Goal: Task Accomplishment & Management: Manage account settings

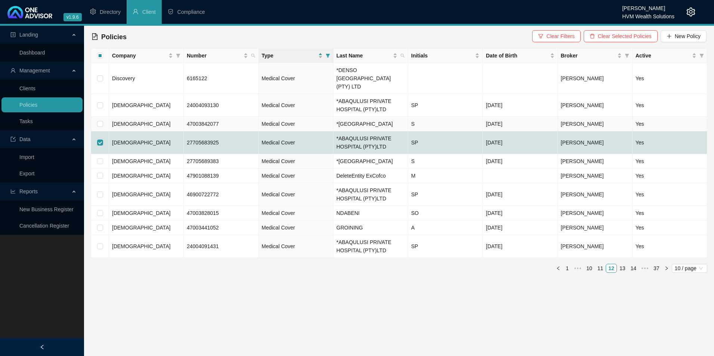
click at [161, 119] on td "[DEMOGRAPHIC_DATA]" at bounding box center [146, 124] width 75 height 15
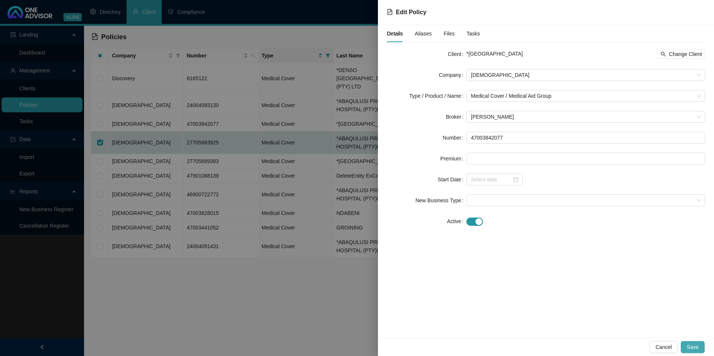
click at [702, 344] on button "Save" at bounding box center [693, 347] width 24 height 12
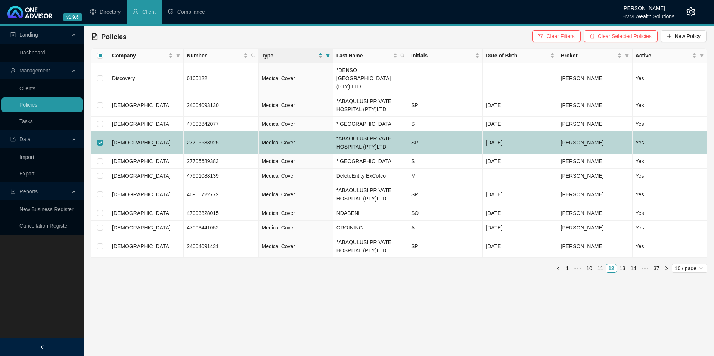
click at [152, 140] on td "[DEMOGRAPHIC_DATA]" at bounding box center [146, 143] width 75 height 23
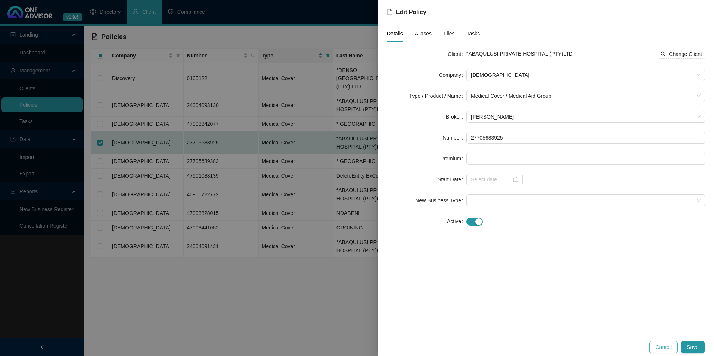
click at [667, 350] on span "Cancel" at bounding box center [664, 347] width 16 height 8
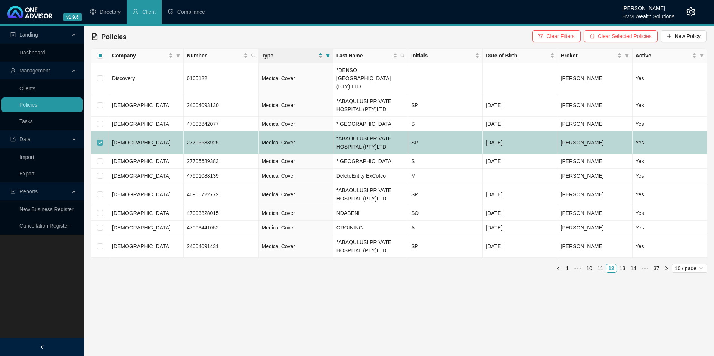
click at [100, 142] on input "checkbox" at bounding box center [100, 143] width 6 height 6
checkbox input "false"
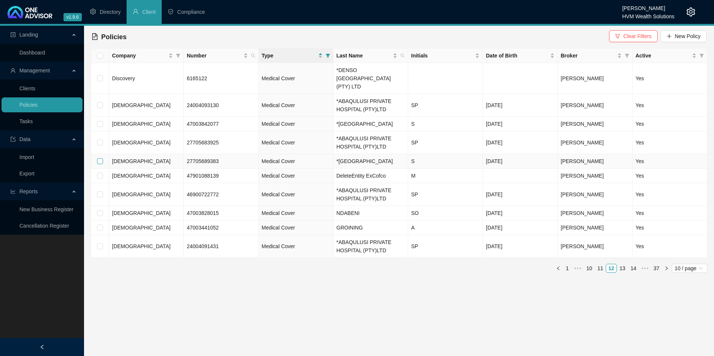
click at [102, 164] on input "checkbox" at bounding box center [100, 161] width 6 height 6
checkbox input "true"
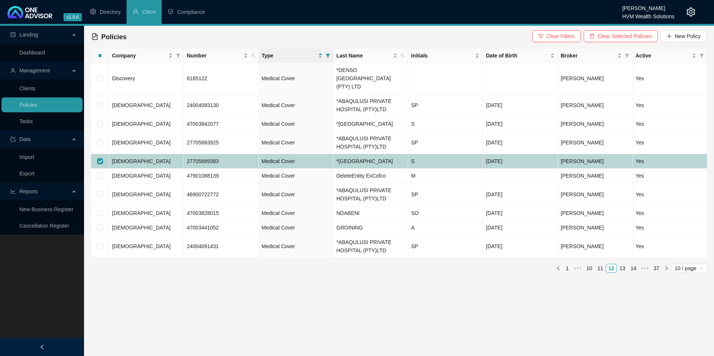
click at [143, 167] on td "[DEMOGRAPHIC_DATA]" at bounding box center [146, 161] width 75 height 15
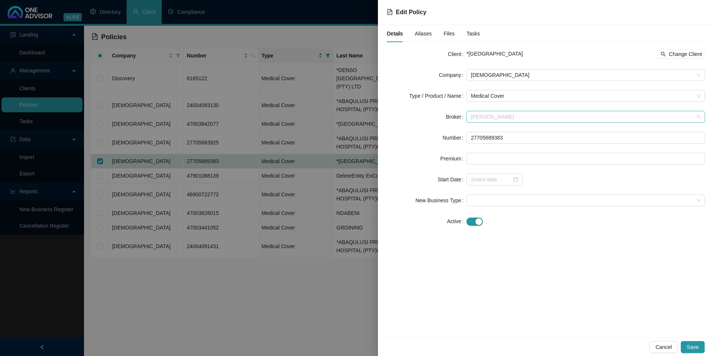
click at [524, 119] on span "[PERSON_NAME]" at bounding box center [586, 116] width 230 height 11
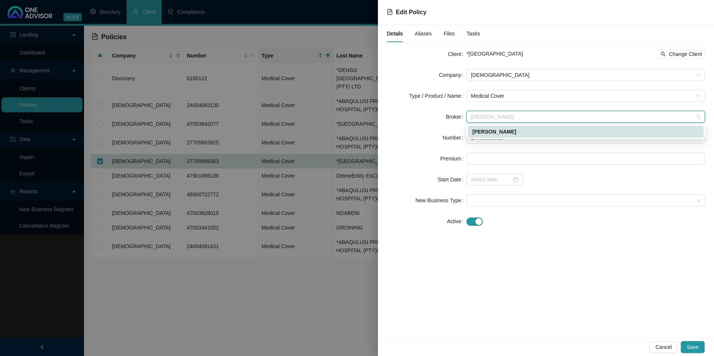
click at [516, 120] on span "[PERSON_NAME]" at bounding box center [586, 116] width 230 height 11
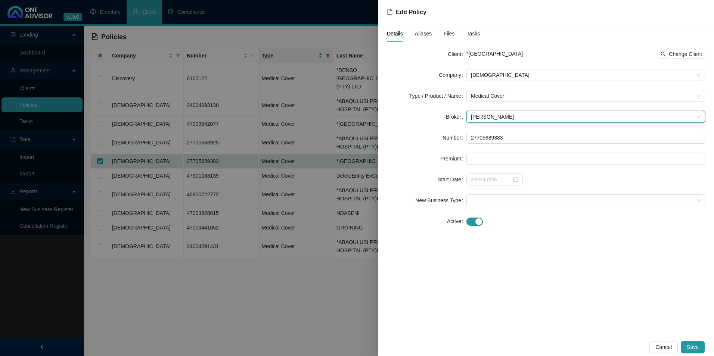
click at [513, 104] on form "Client *[GEOGRAPHIC_DATA] PRIVATE HOSPITAL Change Client Company Bonitas Type /…" at bounding box center [546, 137] width 318 height 179
click at [513, 98] on span "Medical Cover" at bounding box center [586, 95] width 230 height 11
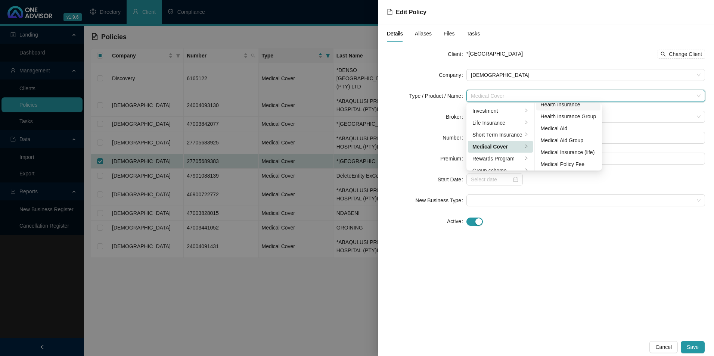
scroll to position [43, 0]
click at [566, 137] on div "Medical Aid Group" at bounding box center [569, 139] width 56 height 8
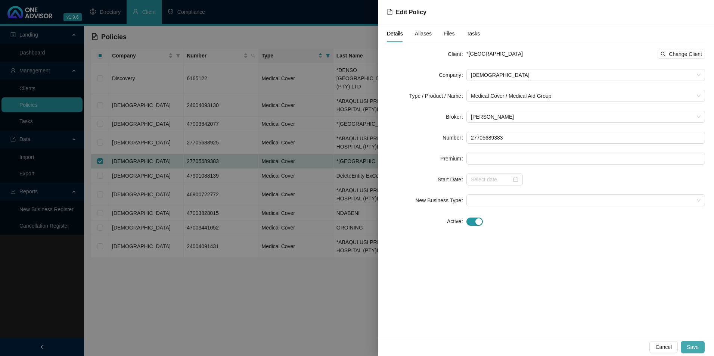
click at [693, 348] on span "Save" at bounding box center [693, 347] width 12 height 8
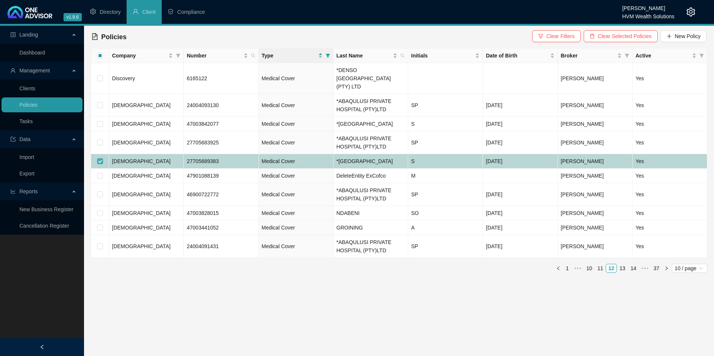
click at [99, 164] on input "checkbox" at bounding box center [100, 161] width 6 height 6
checkbox input "false"
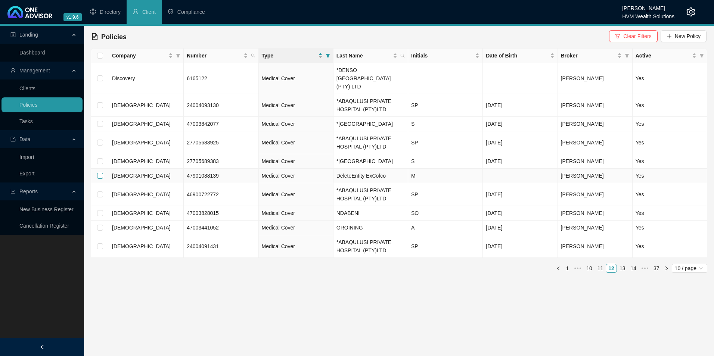
click at [99, 179] on input "checkbox" at bounding box center [100, 176] width 6 height 6
checkbox input "true"
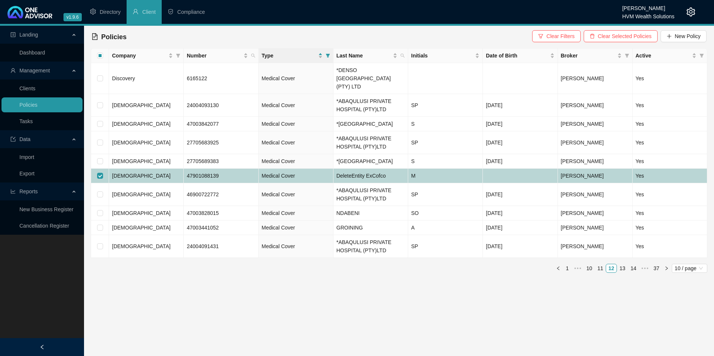
click at [145, 183] on td "[DEMOGRAPHIC_DATA]" at bounding box center [146, 176] width 75 height 15
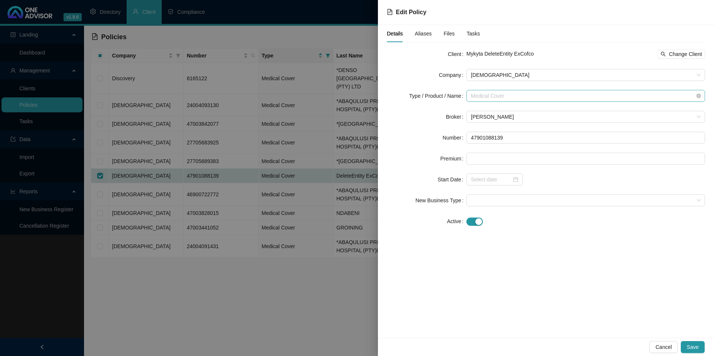
click at [533, 96] on span "Medical Cover" at bounding box center [586, 95] width 230 height 11
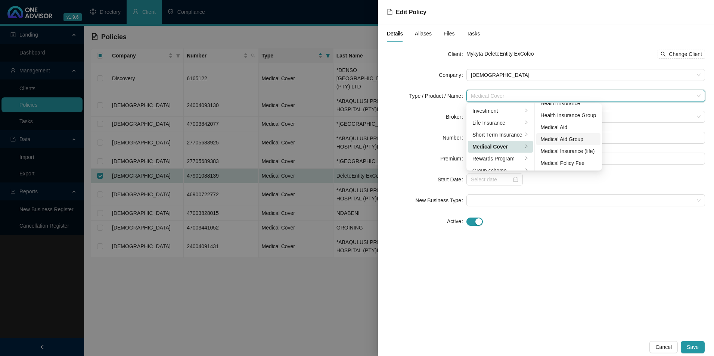
click at [562, 139] on div "Medical Aid Group" at bounding box center [569, 139] width 56 height 8
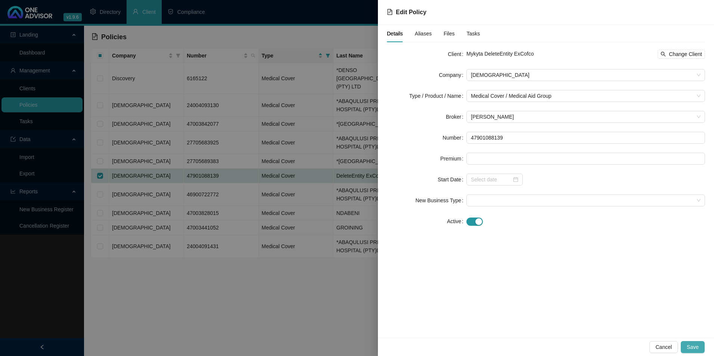
click at [689, 347] on span "Save" at bounding box center [693, 347] width 12 height 8
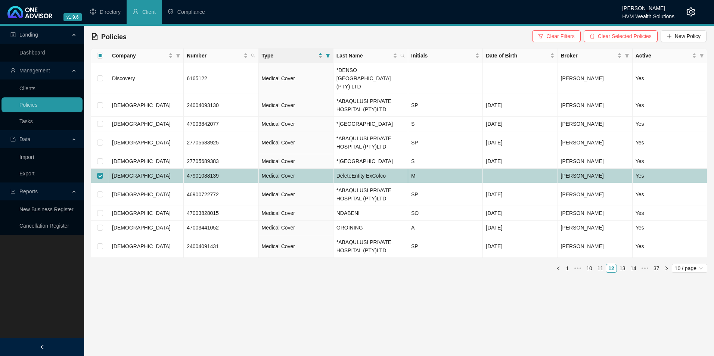
click at [150, 183] on td "[DEMOGRAPHIC_DATA]" at bounding box center [146, 176] width 75 height 15
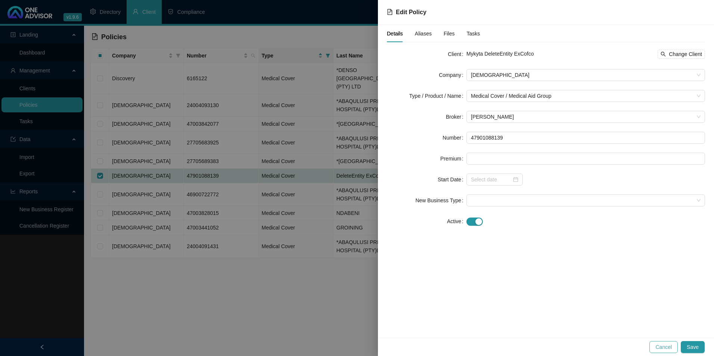
click at [664, 347] on span "Cancel" at bounding box center [664, 347] width 16 height 8
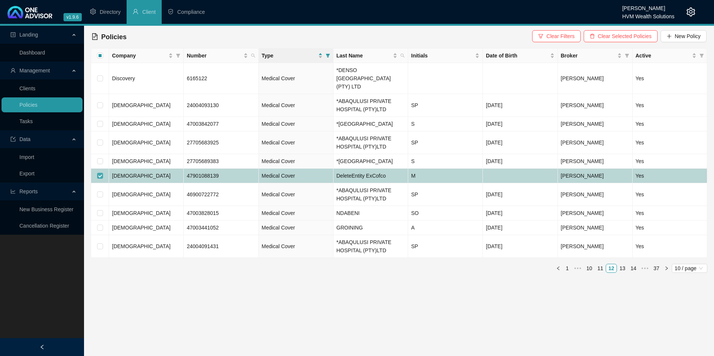
click at [99, 179] on input "checkbox" at bounding box center [100, 176] width 6 height 6
checkbox input "false"
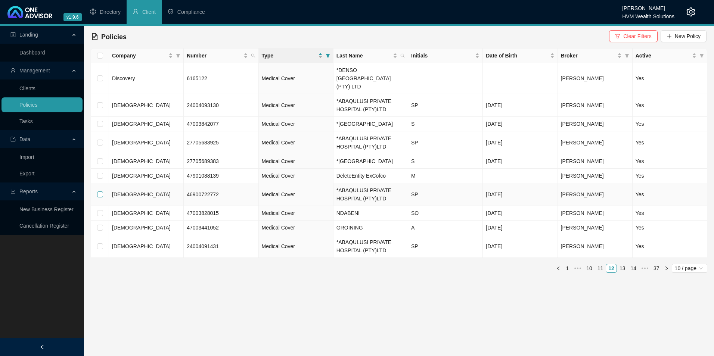
click at [100, 198] on input "checkbox" at bounding box center [100, 195] width 6 height 6
checkbox input "true"
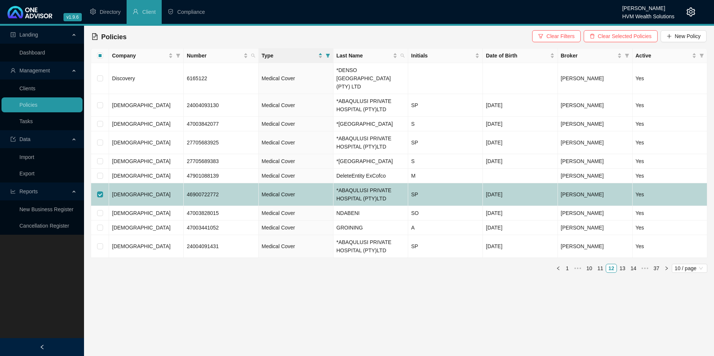
click at [163, 202] on td "[DEMOGRAPHIC_DATA]" at bounding box center [146, 194] width 75 height 23
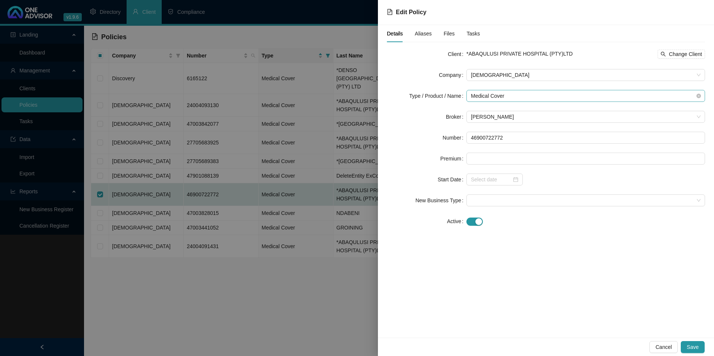
click at [523, 92] on span "Medical Cover" at bounding box center [586, 95] width 230 height 11
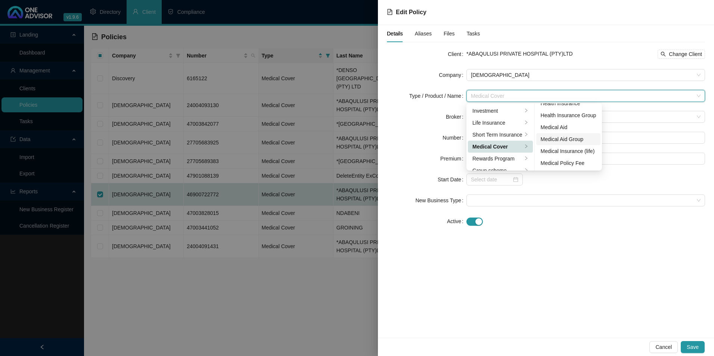
click at [566, 140] on div "Medical Aid Group" at bounding box center [569, 139] width 56 height 8
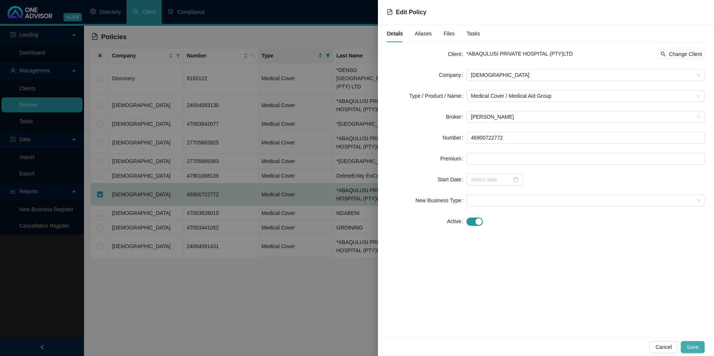
click at [699, 349] on button "Save" at bounding box center [693, 347] width 24 height 12
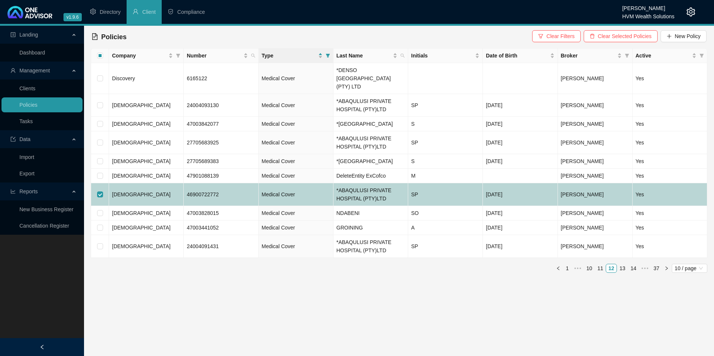
click at [144, 203] on td "[DEMOGRAPHIC_DATA]" at bounding box center [146, 194] width 75 height 23
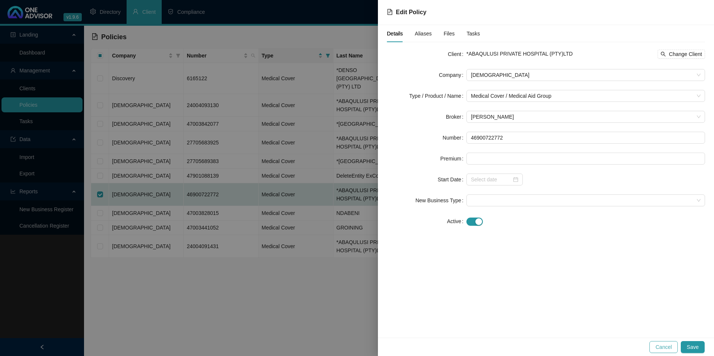
click at [658, 346] on button "Cancel" at bounding box center [664, 347] width 28 height 12
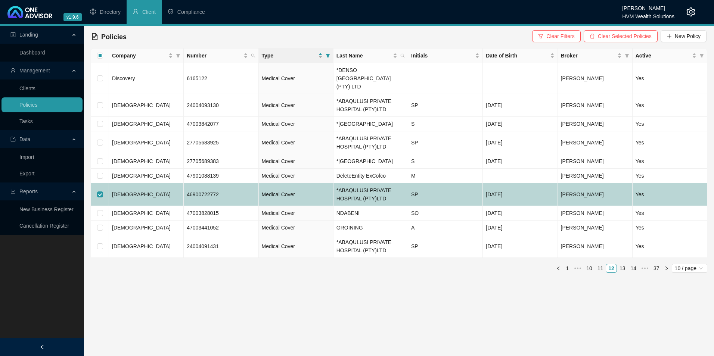
drag, startPoint x: 99, startPoint y: 202, endPoint x: 100, endPoint y: 209, distance: 6.8
click at [99, 198] on input "checkbox" at bounding box center [100, 195] width 6 height 6
checkbox input "false"
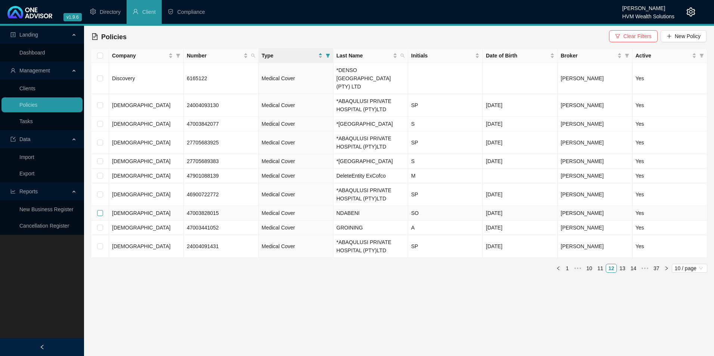
click at [100, 216] on input "checkbox" at bounding box center [100, 213] width 6 height 6
checkbox input "true"
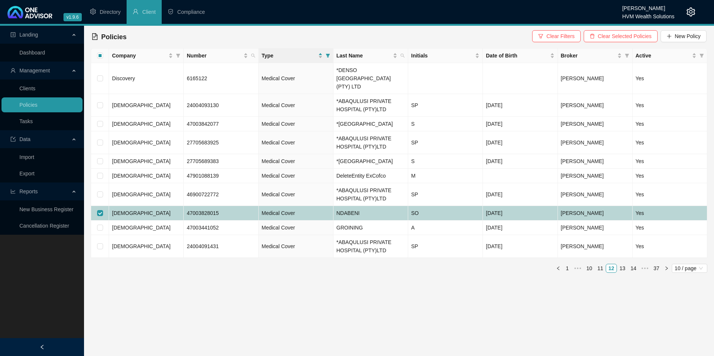
click at [158, 220] on td "[DEMOGRAPHIC_DATA]" at bounding box center [146, 213] width 75 height 15
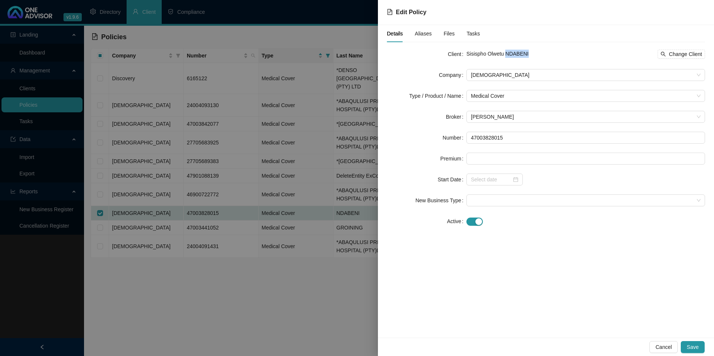
drag, startPoint x: 530, startPoint y: 55, endPoint x: 506, endPoint y: 55, distance: 23.5
click at [506, 55] on div "Sisispho Olwetu NDABENI Change Client" at bounding box center [586, 54] width 239 height 9
copy span "NDABENI"
click at [684, 52] on span "Change Client" at bounding box center [685, 54] width 33 height 8
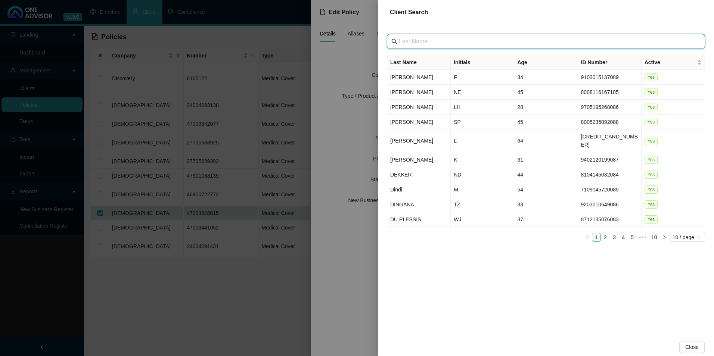
click at [432, 39] on input "text" at bounding box center [547, 41] width 296 height 9
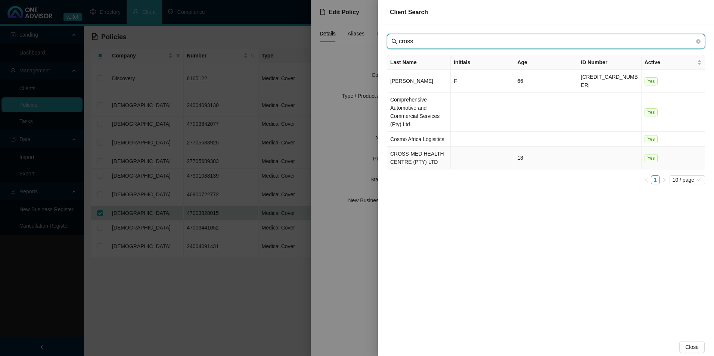
type input "cross"
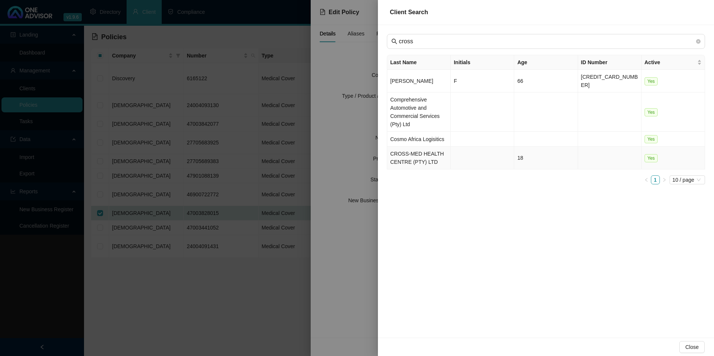
click at [410, 148] on td "CROSS-MED HEALTH CENTRE (PTY) LTD" at bounding box center [419, 158] width 64 height 23
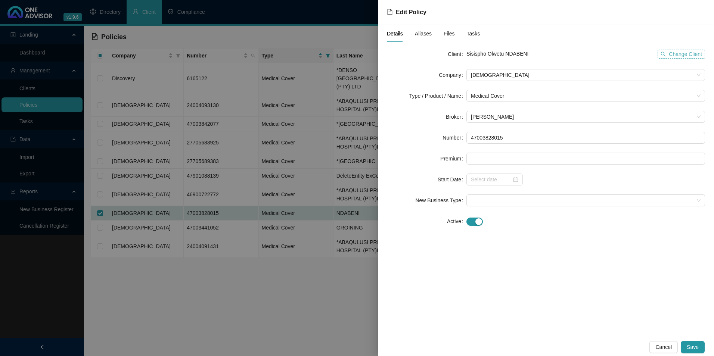
click at [695, 55] on span "Change Client" at bounding box center [685, 54] width 33 height 8
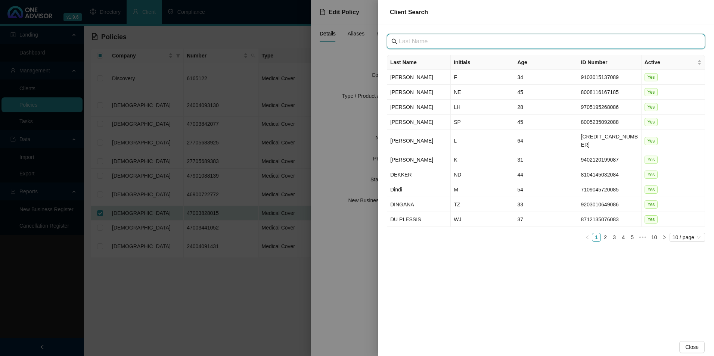
click at [436, 44] on input "text" at bounding box center [547, 41] width 296 height 9
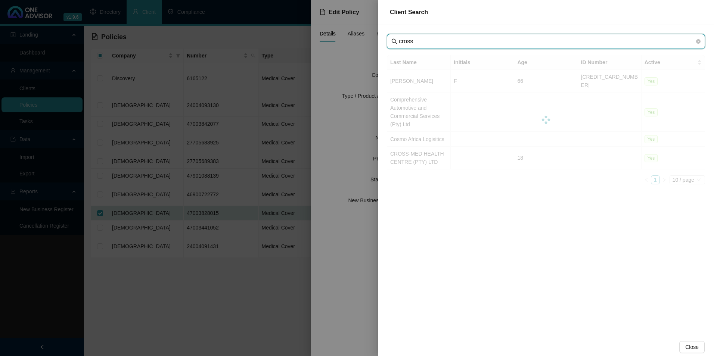
type input "cross"
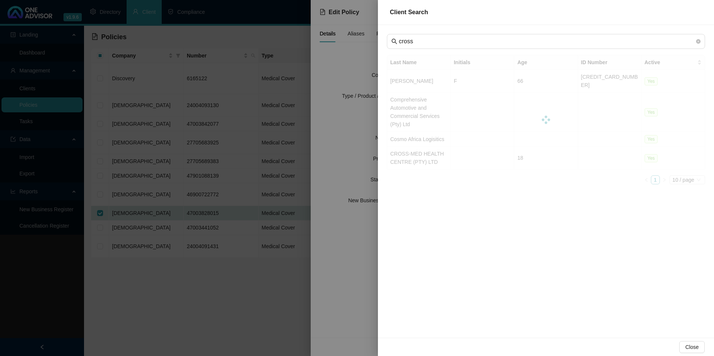
click at [420, 156] on div at bounding box center [546, 120] width 318 height 130
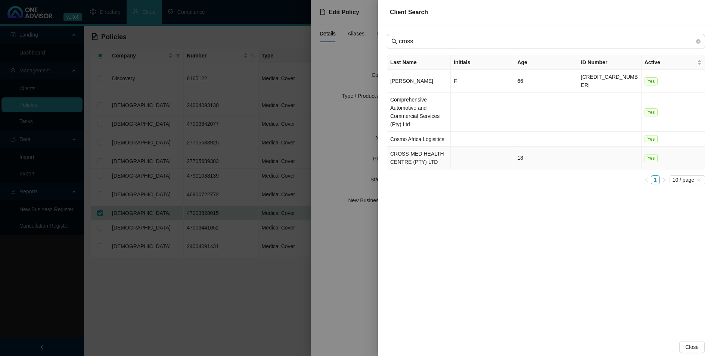
click at [412, 153] on td "CROSS-MED HEALTH CENTRE (PTY) LTD" at bounding box center [419, 158] width 64 height 23
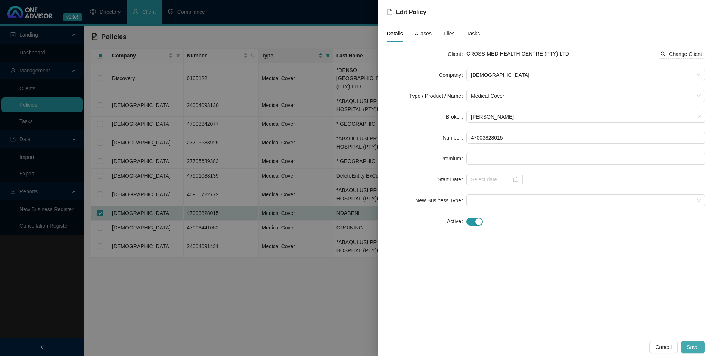
click at [701, 352] on button "Save" at bounding box center [693, 347] width 24 height 12
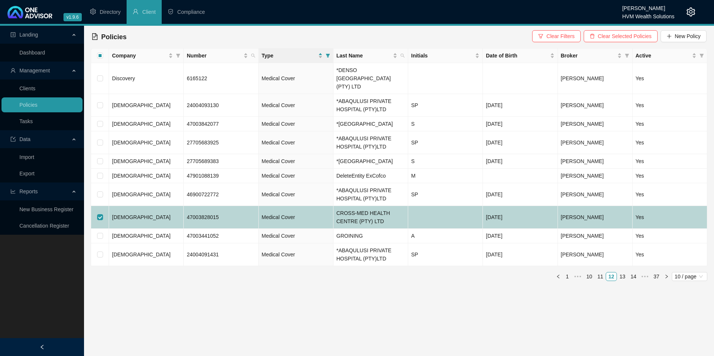
click at [161, 224] on td "[DEMOGRAPHIC_DATA]" at bounding box center [146, 217] width 75 height 23
click at [426, 226] on td at bounding box center [445, 217] width 75 height 23
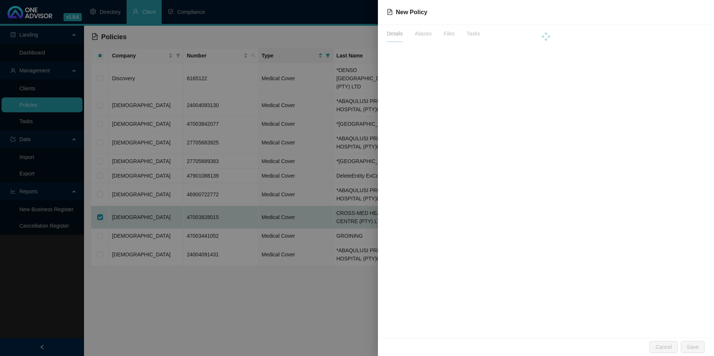
click at [426, 226] on div at bounding box center [357, 178] width 714 height 356
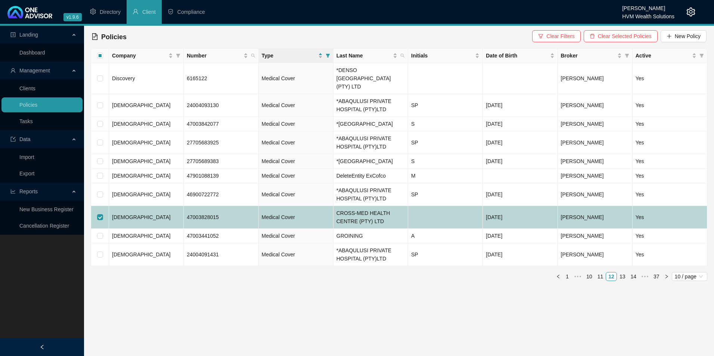
click at [433, 223] on td at bounding box center [445, 217] width 75 height 23
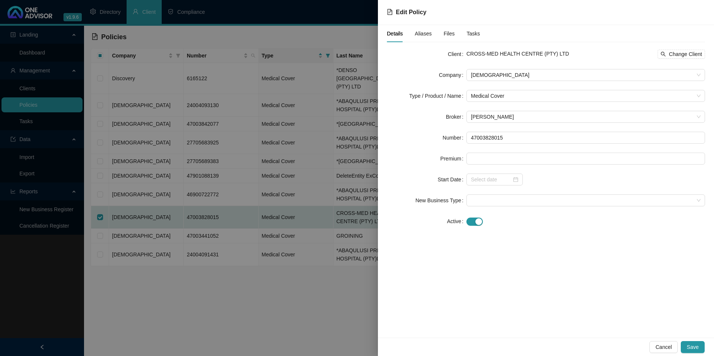
click at [524, 102] on form "Client CROSS-MED HEALTH CENTRE (PTY) LTD Change Client Company Bonitas Type / P…" at bounding box center [546, 137] width 318 height 179
click at [523, 98] on span "Medical Cover" at bounding box center [586, 95] width 230 height 11
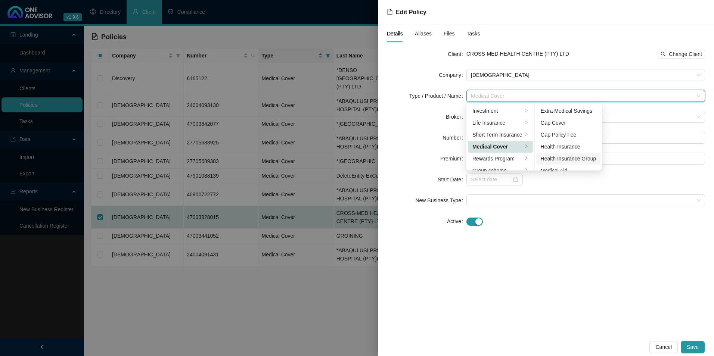
scroll to position [37, 0]
click at [554, 148] on div "Medical Aid Group" at bounding box center [569, 145] width 56 height 8
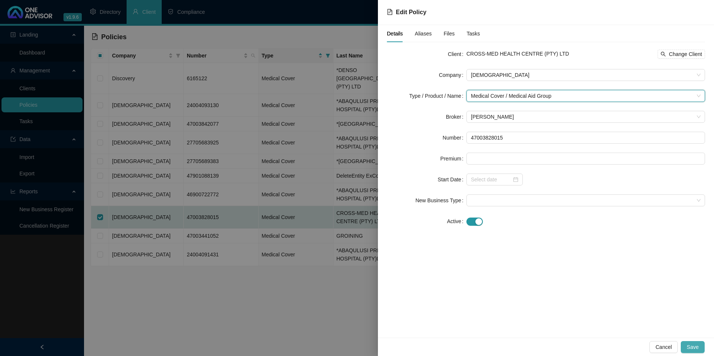
click at [702, 343] on button "Save" at bounding box center [693, 347] width 24 height 12
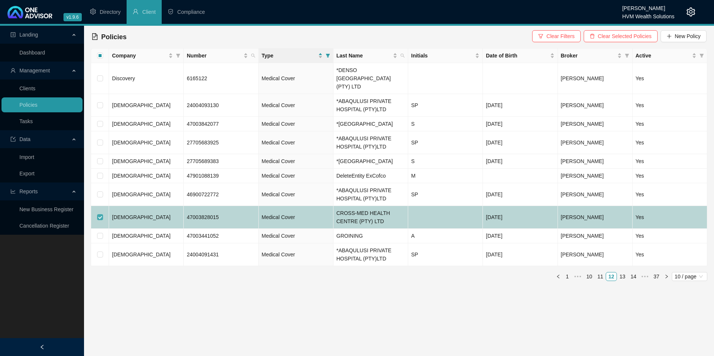
click at [101, 220] on input "checkbox" at bounding box center [100, 217] width 6 height 6
checkbox input "false"
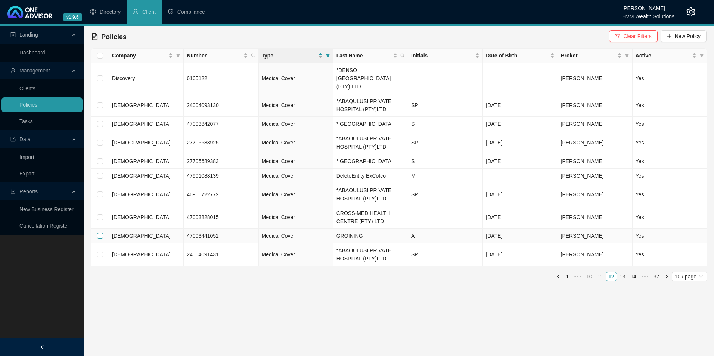
click at [102, 240] on label at bounding box center [100, 236] width 6 height 8
click at [102, 239] on input "checkbox" at bounding box center [100, 236] width 6 height 6
checkbox input "true"
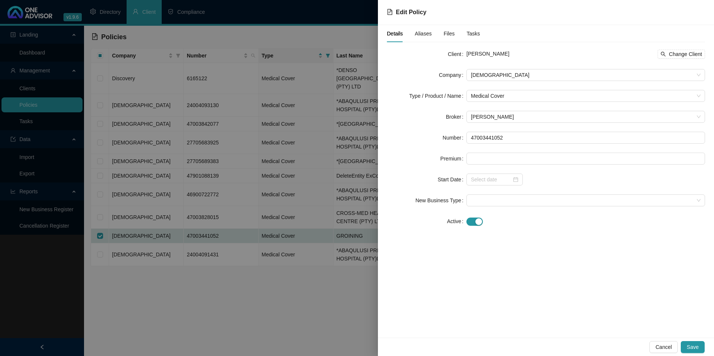
click at [518, 53] on div "[PERSON_NAME] Change Client" at bounding box center [586, 54] width 239 height 9
drag, startPoint x: 518, startPoint y: 53, endPoint x: 504, endPoint y: 53, distance: 13.8
click at [504, 53] on div "[PERSON_NAME] Change Client" at bounding box center [586, 54] width 239 height 9
copy div "GROINING Change Client"
click at [596, 97] on span "Medical Cover" at bounding box center [586, 95] width 230 height 11
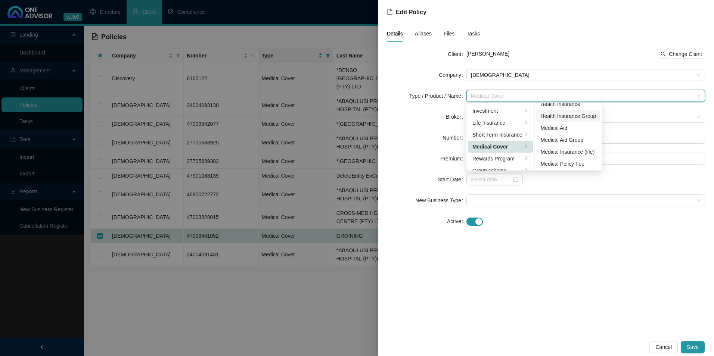
scroll to position [43, 0]
click at [562, 138] on div "Medical Aid Group" at bounding box center [569, 139] width 56 height 8
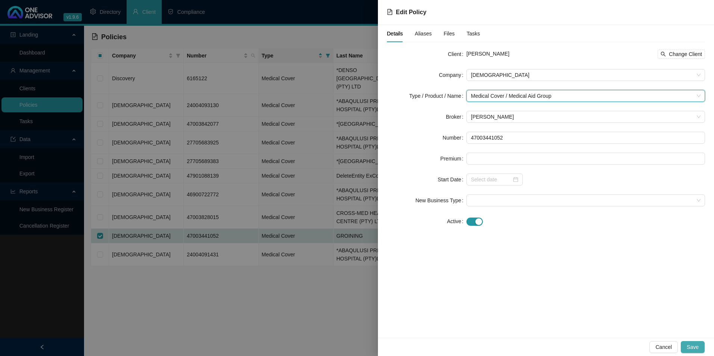
click at [697, 345] on span "Save" at bounding box center [693, 347] width 12 height 8
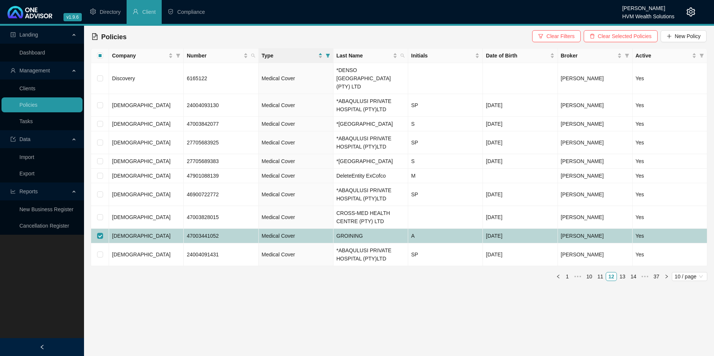
click at [130, 244] on td "[DEMOGRAPHIC_DATA]" at bounding box center [146, 236] width 75 height 15
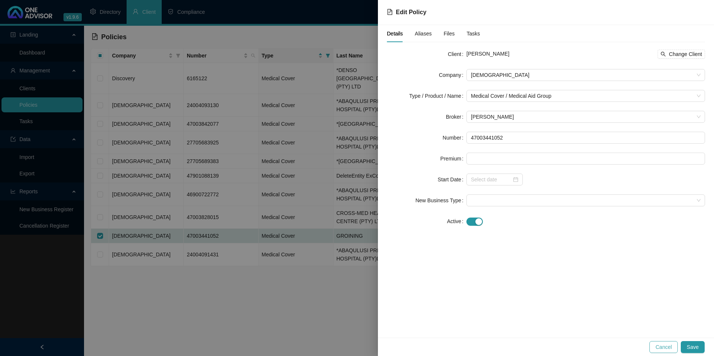
click at [669, 348] on span "Cancel" at bounding box center [664, 347] width 16 height 8
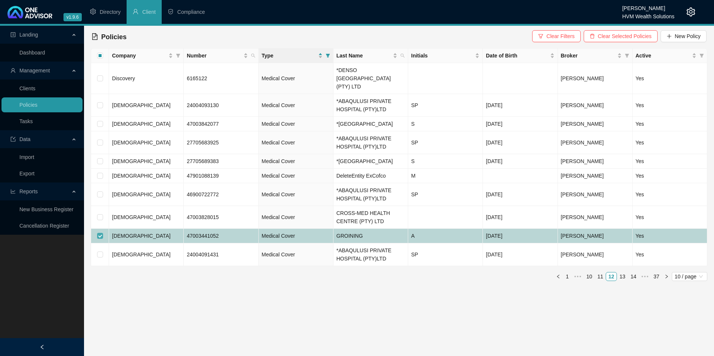
click at [99, 239] on input "checkbox" at bounding box center [100, 236] width 6 height 6
checkbox input "false"
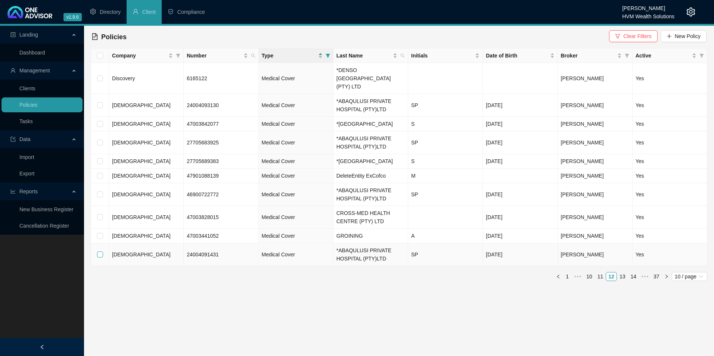
click at [102, 258] on input "checkbox" at bounding box center [100, 255] width 6 height 6
checkbox input "true"
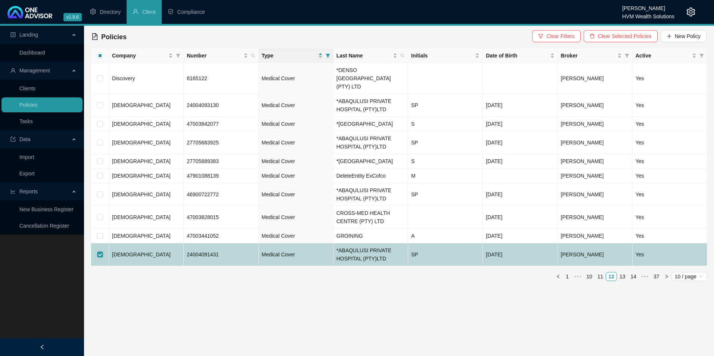
click at [142, 266] on td "[DEMOGRAPHIC_DATA]" at bounding box center [146, 255] width 75 height 23
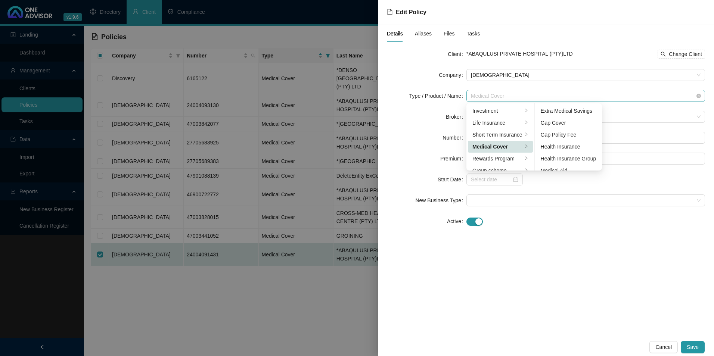
click at [523, 95] on span "Medical Cover" at bounding box center [586, 95] width 230 height 11
click at [570, 140] on div "Medical Aid Group" at bounding box center [569, 139] width 56 height 8
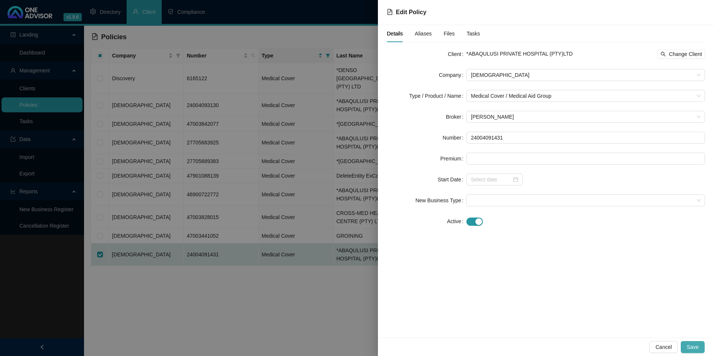
click at [695, 346] on span "Save" at bounding box center [693, 347] width 12 height 8
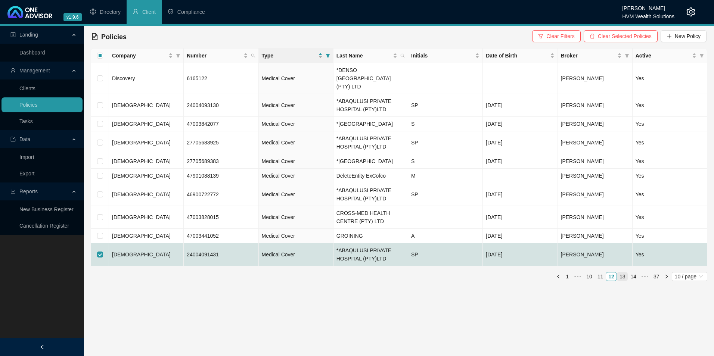
click at [622, 281] on link "13" at bounding box center [623, 277] width 10 height 8
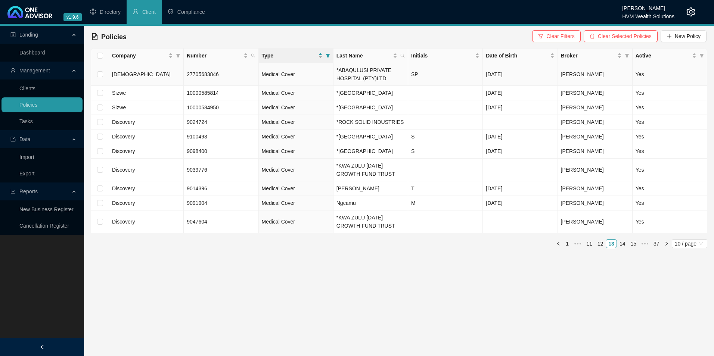
click at [158, 73] on td "[DEMOGRAPHIC_DATA]" at bounding box center [146, 74] width 75 height 23
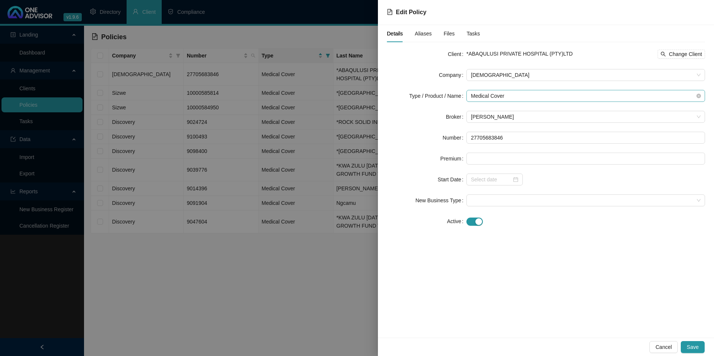
click at [522, 95] on span "Medical Cover" at bounding box center [586, 95] width 230 height 11
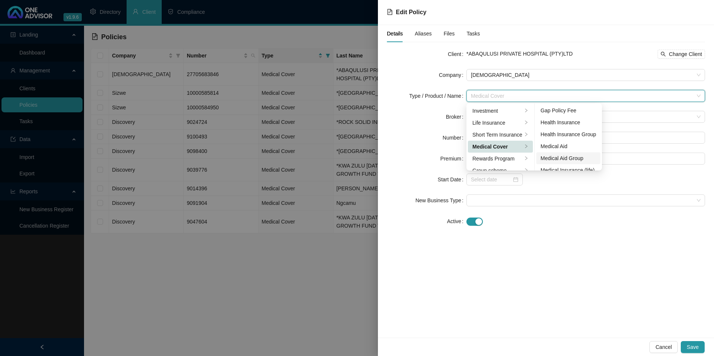
scroll to position [37, 0]
click at [564, 145] on div "Medical Aid Group" at bounding box center [569, 145] width 56 height 8
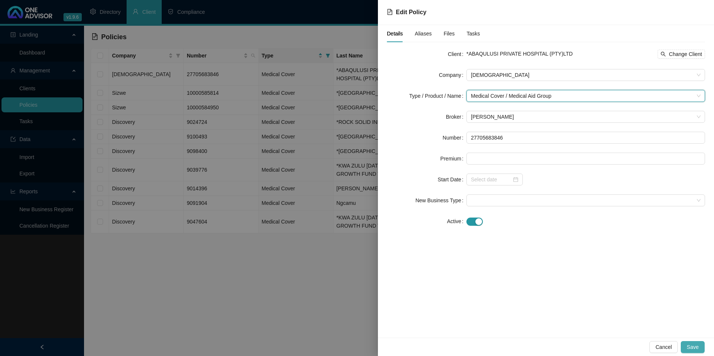
click at [698, 349] on span "Save" at bounding box center [693, 347] width 12 height 8
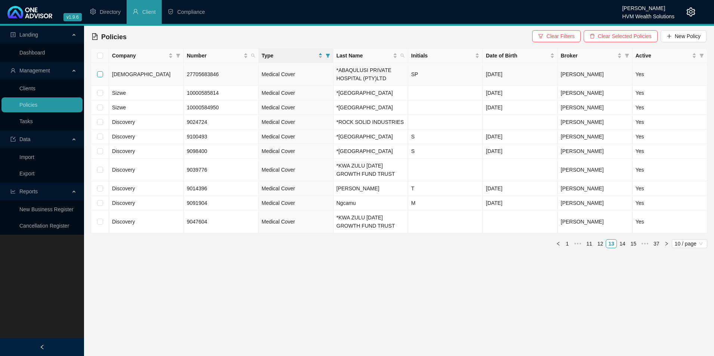
click at [102, 75] on input "checkbox" at bounding box center [100, 74] width 6 height 6
checkbox input "true"
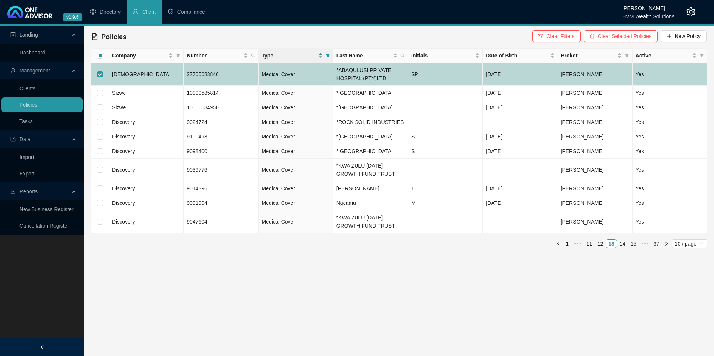
click at [151, 74] on td "[DEMOGRAPHIC_DATA]" at bounding box center [146, 74] width 75 height 23
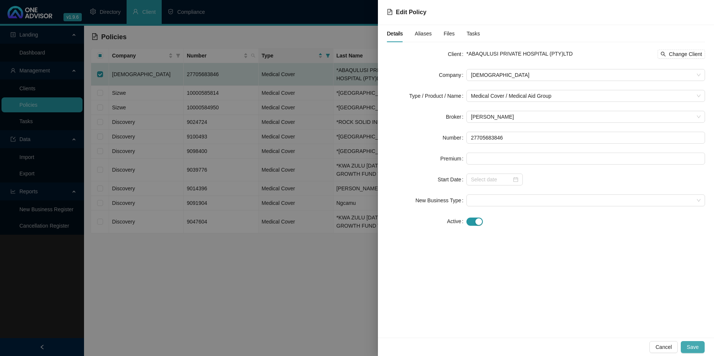
click at [698, 347] on span "Save" at bounding box center [693, 347] width 12 height 8
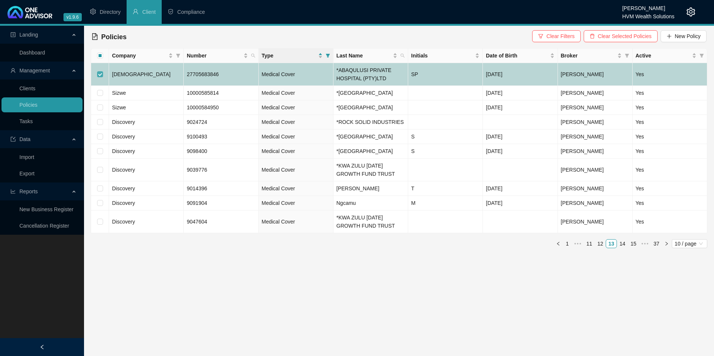
click at [101, 73] on input "checkbox" at bounding box center [100, 74] width 6 height 6
checkbox input "false"
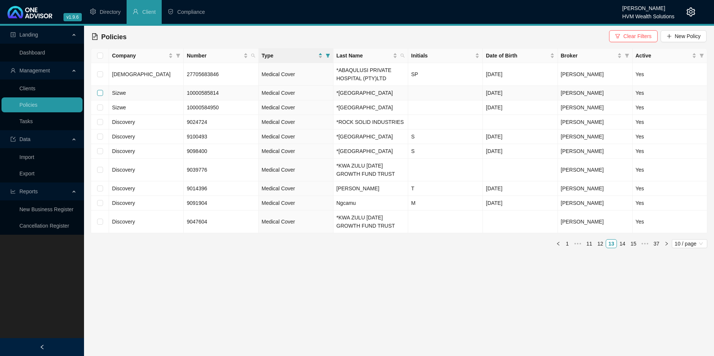
click at [101, 93] on input "checkbox" at bounding box center [100, 93] width 6 height 6
checkbox input "true"
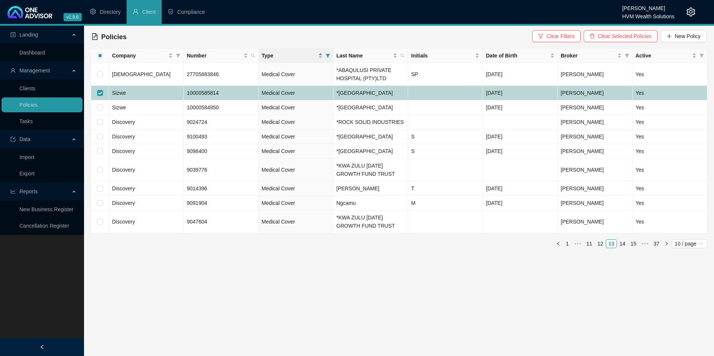
click at [127, 92] on td "Sizwe" at bounding box center [146, 93] width 75 height 15
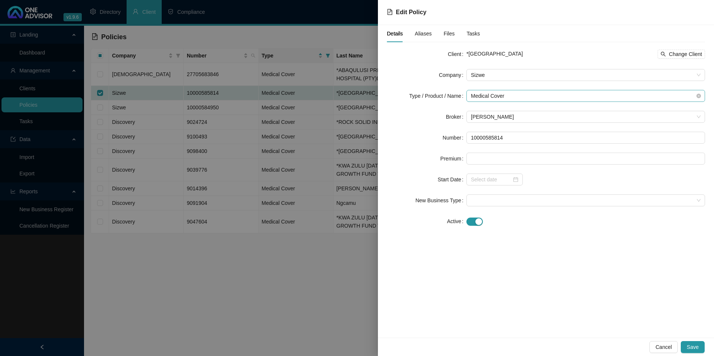
click at [555, 94] on span "Medical Cover" at bounding box center [586, 95] width 230 height 11
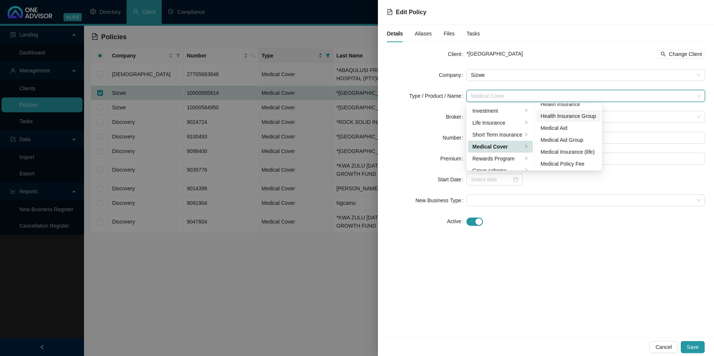
scroll to position [43, 0]
click at [580, 139] on div "Medical Aid Group" at bounding box center [569, 139] width 56 height 8
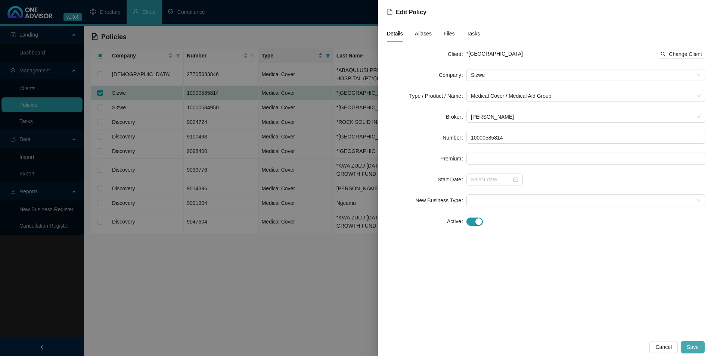
click at [693, 350] on span "Save" at bounding box center [693, 347] width 12 height 8
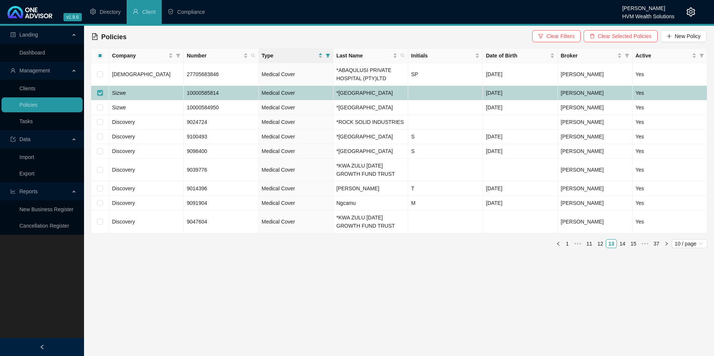
click at [99, 91] on input "checkbox" at bounding box center [100, 93] width 6 height 6
checkbox input "false"
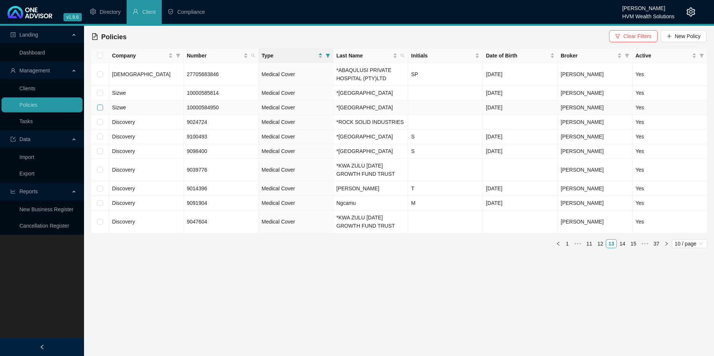
click at [98, 105] on input "checkbox" at bounding box center [100, 108] width 6 height 6
checkbox input "true"
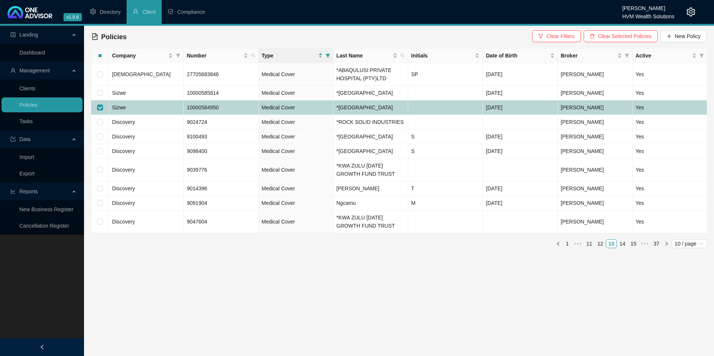
click at [163, 108] on td "Sizwe" at bounding box center [146, 107] width 75 height 15
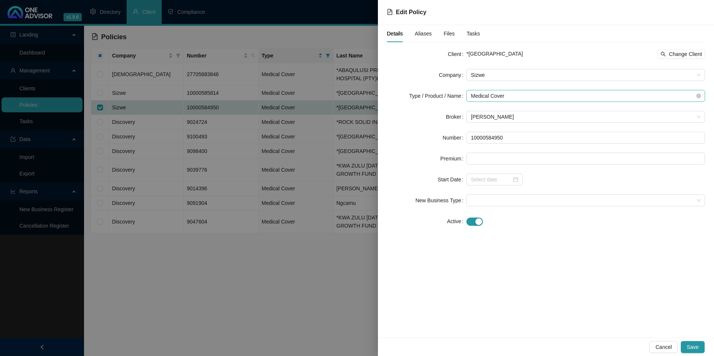
click at [546, 99] on span "Medical Cover" at bounding box center [586, 95] width 230 height 11
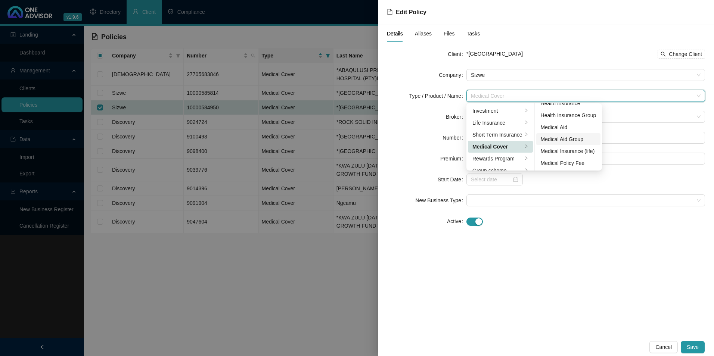
click at [569, 137] on div "Medical Aid Group" at bounding box center [569, 139] width 56 height 8
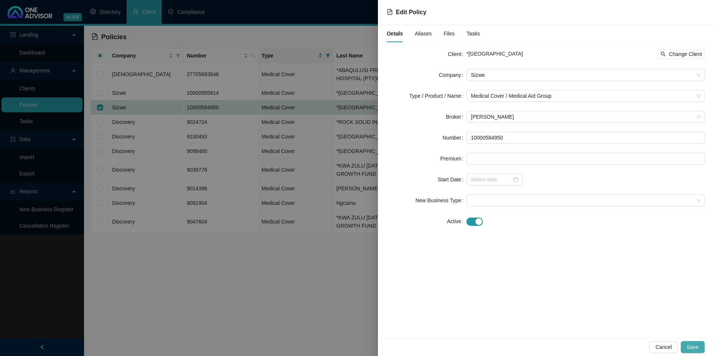
click at [694, 344] on span "Save" at bounding box center [693, 347] width 12 height 8
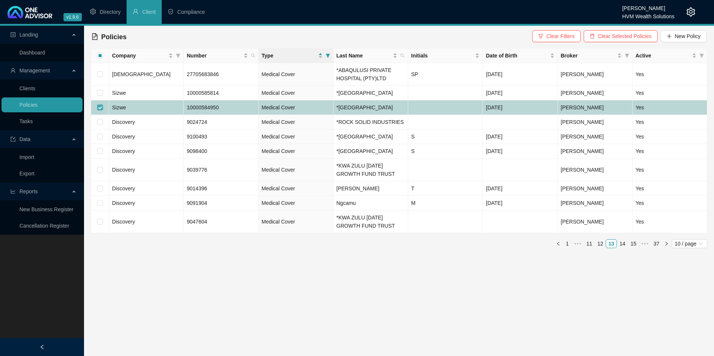
click at [99, 106] on input "checkbox" at bounding box center [100, 108] width 6 height 6
checkbox input "false"
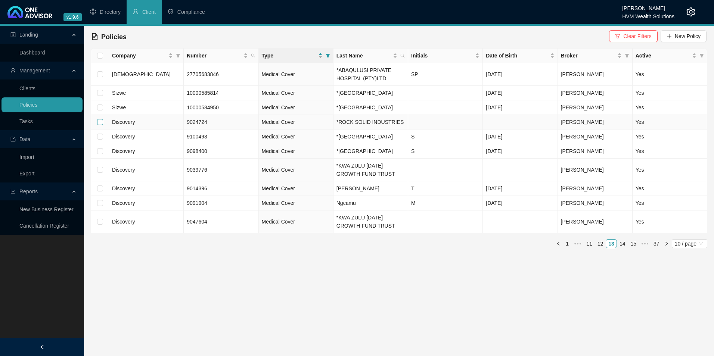
click at [99, 122] on input "checkbox" at bounding box center [100, 122] width 6 height 6
checkbox input "true"
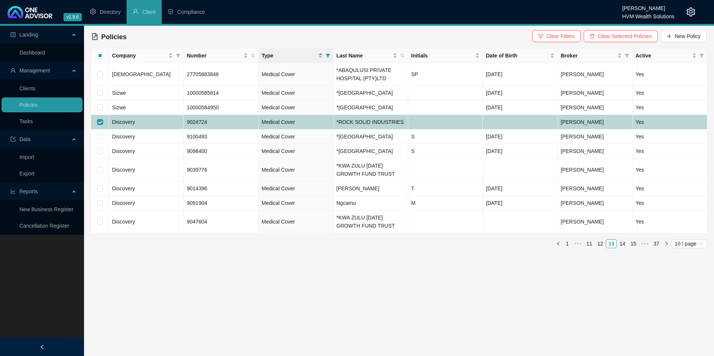
click at [148, 126] on td "Discovery" at bounding box center [146, 122] width 75 height 15
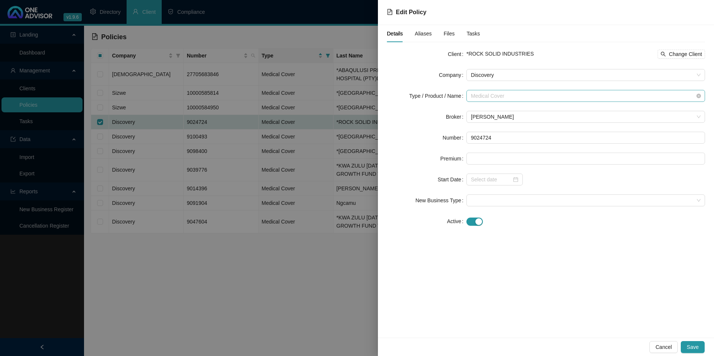
click at [505, 100] on span "Medical Cover" at bounding box center [586, 95] width 230 height 11
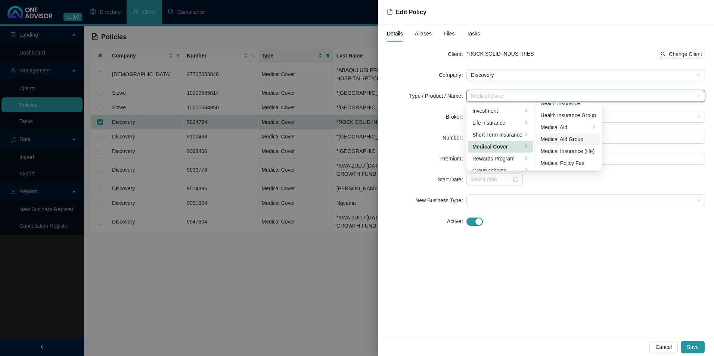
click at [569, 139] on div "Medical Aid Group" at bounding box center [569, 139] width 56 height 8
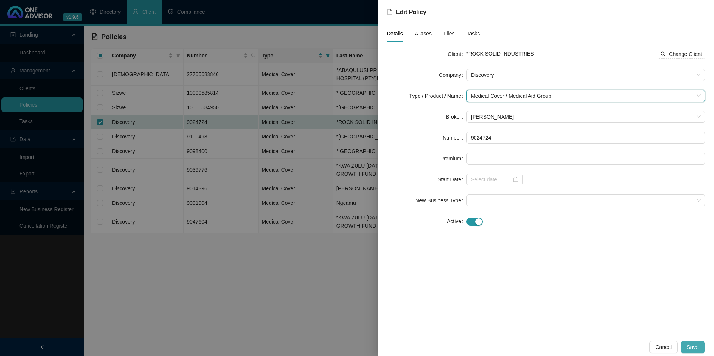
click at [697, 347] on span "Save" at bounding box center [693, 347] width 12 height 8
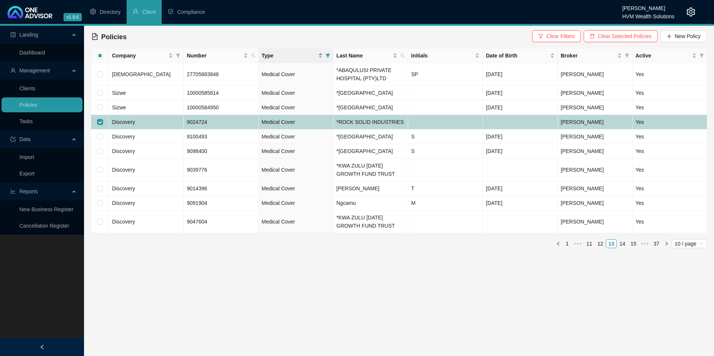
click at [172, 121] on td "Discovery" at bounding box center [146, 122] width 75 height 15
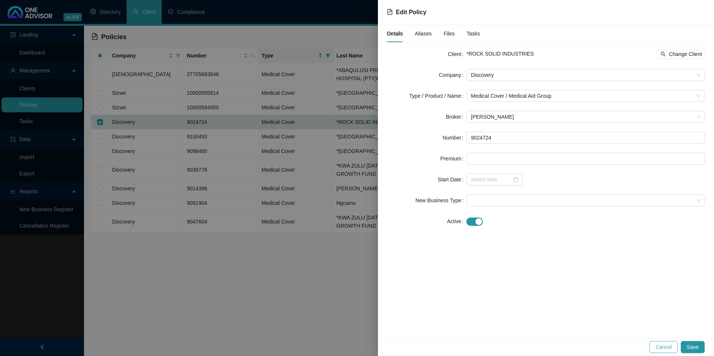
click at [672, 346] on span "Cancel" at bounding box center [664, 347] width 16 height 8
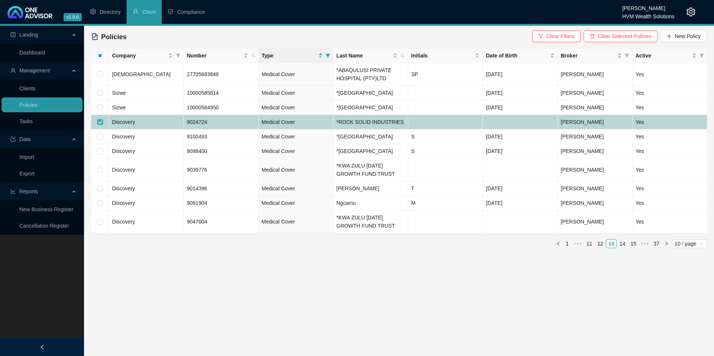
click at [100, 122] on input "checkbox" at bounding box center [100, 122] width 6 height 6
checkbox input "false"
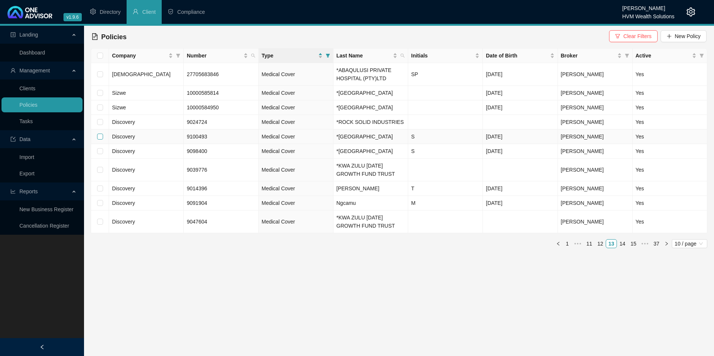
click at [98, 138] on input "checkbox" at bounding box center [100, 137] width 6 height 6
checkbox input "true"
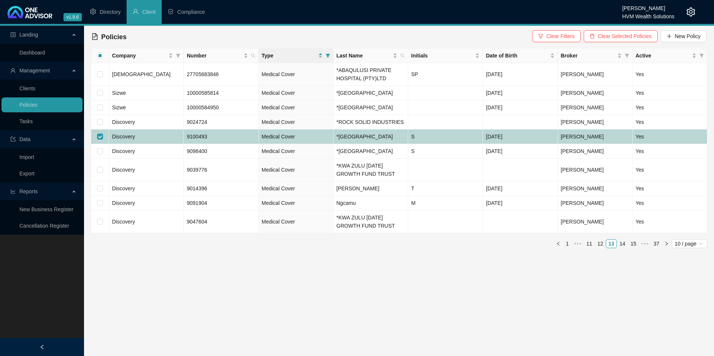
click at [174, 144] on td "Discovery" at bounding box center [146, 137] width 75 height 15
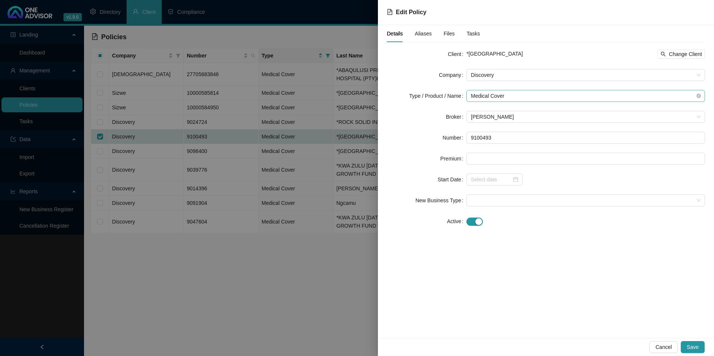
click at [527, 98] on span "Medical Cover" at bounding box center [586, 95] width 230 height 11
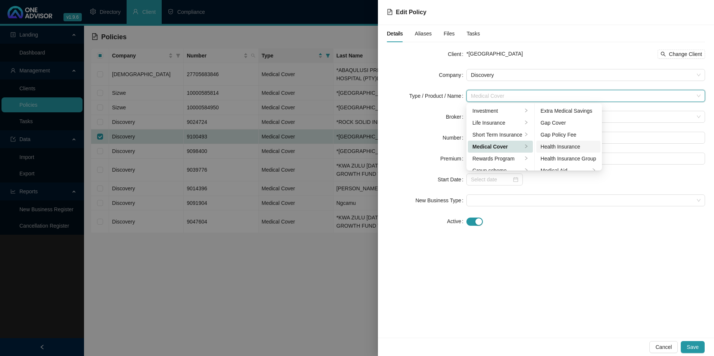
scroll to position [37, 0]
click at [568, 146] on div "Medical Aid Group" at bounding box center [569, 145] width 56 height 8
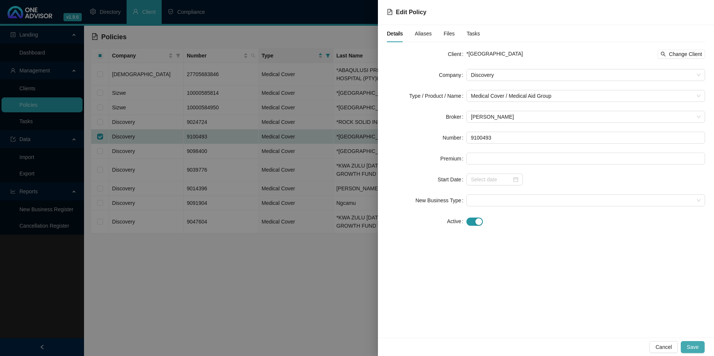
click at [696, 347] on span "Save" at bounding box center [693, 347] width 12 height 8
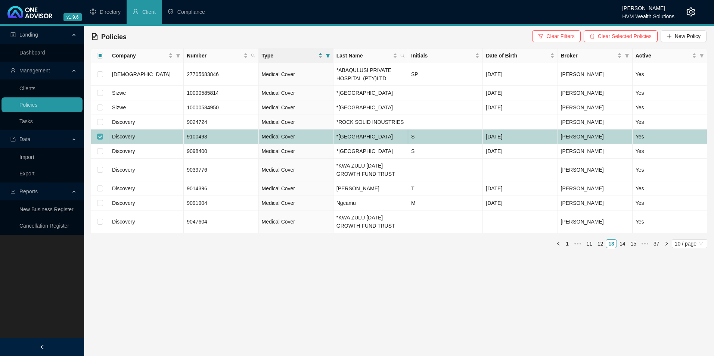
click at [102, 140] on input "checkbox" at bounding box center [100, 137] width 6 height 6
checkbox input "false"
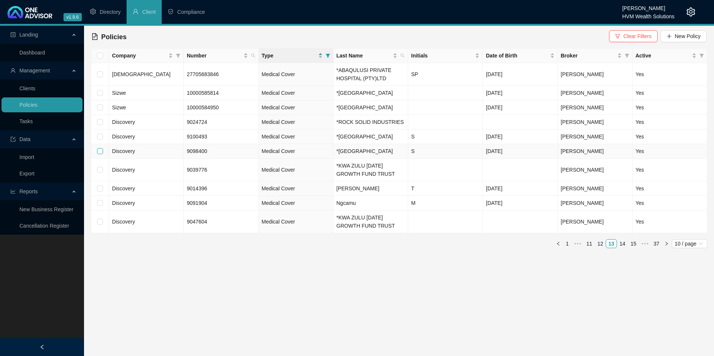
click at [102, 154] on input "checkbox" at bounding box center [100, 151] width 6 height 6
checkbox input "true"
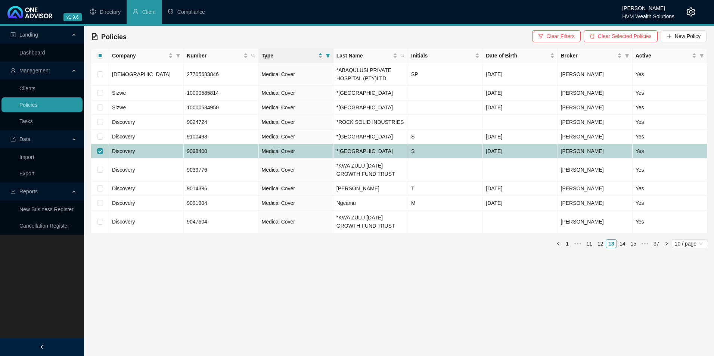
click at [163, 159] on td "Discovery" at bounding box center [146, 151] width 75 height 15
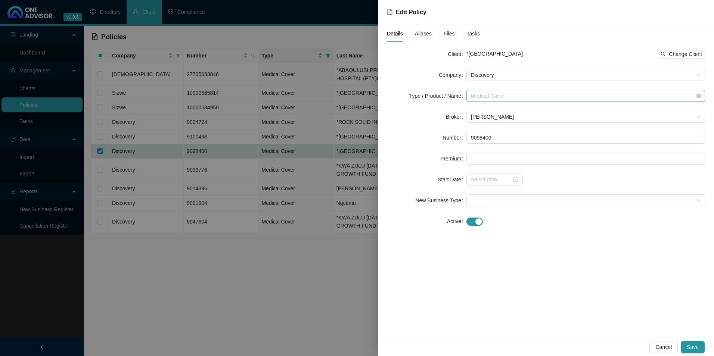
click at [518, 95] on span "Medical Cover" at bounding box center [586, 95] width 230 height 11
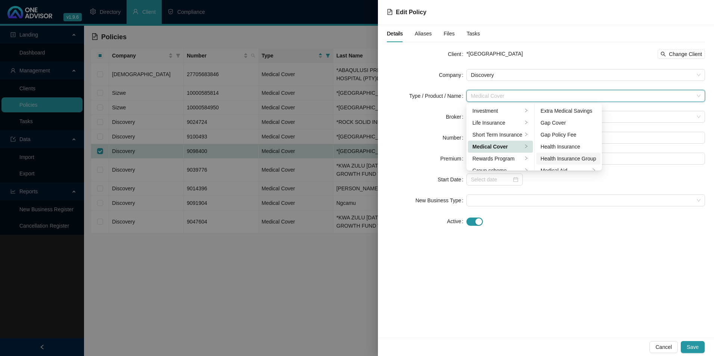
scroll to position [43, 0]
click at [576, 135] on li "Medical Aid Group" at bounding box center [568, 139] width 65 height 12
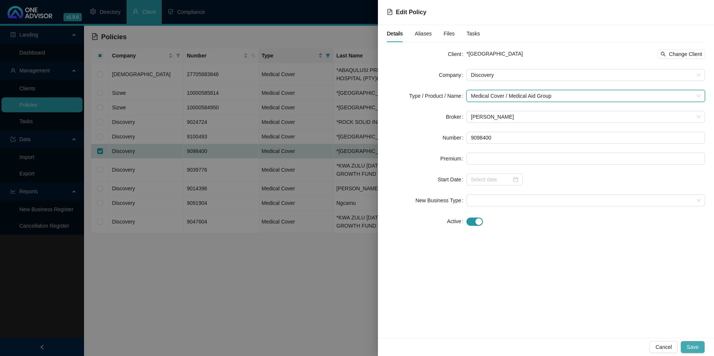
click at [686, 346] on button "Save" at bounding box center [693, 347] width 24 height 12
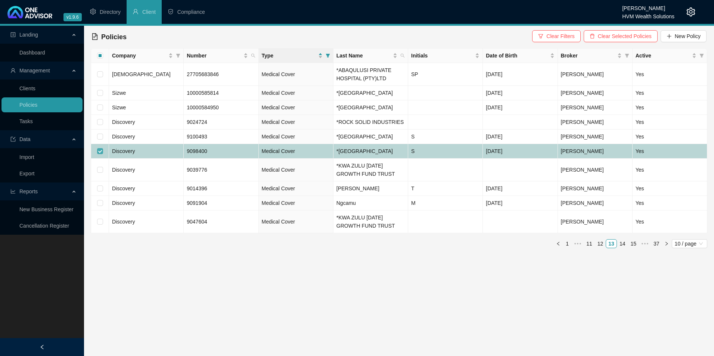
click at [100, 154] on input "checkbox" at bounding box center [100, 151] width 6 height 6
checkbox input "false"
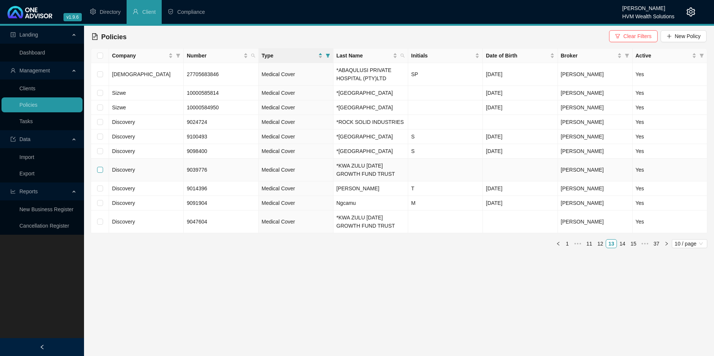
click at [101, 173] on input "checkbox" at bounding box center [100, 170] width 6 height 6
checkbox input "true"
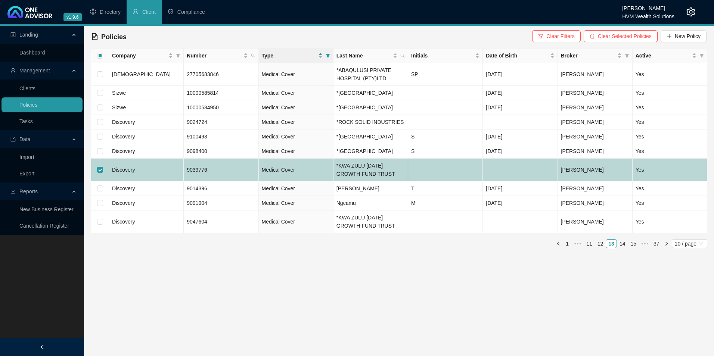
click at [159, 182] on td "Discovery" at bounding box center [146, 170] width 75 height 23
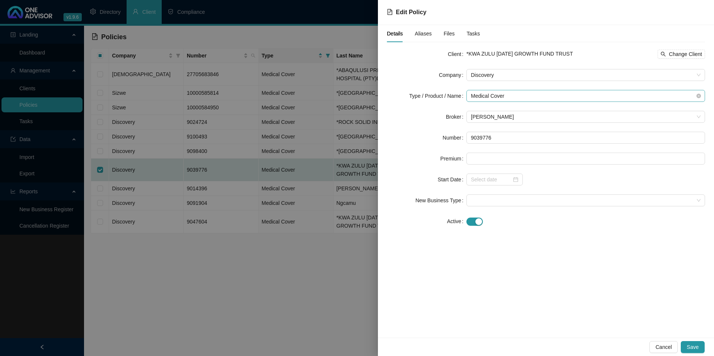
click at [525, 96] on span "Medical Cover" at bounding box center [586, 95] width 230 height 11
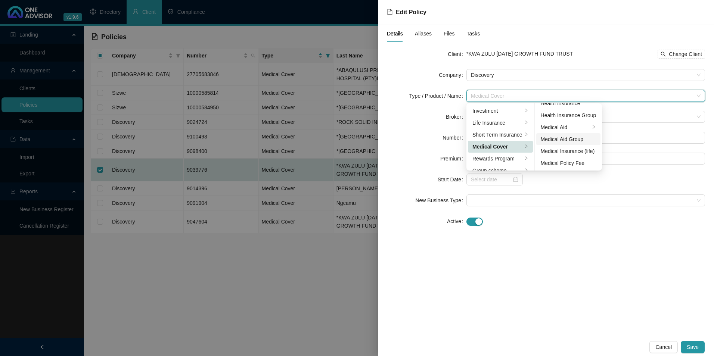
click at [571, 137] on div "Medical Aid Group" at bounding box center [569, 139] width 56 height 8
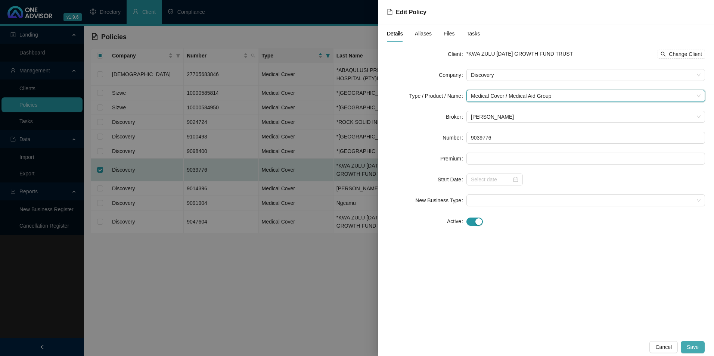
click at [702, 347] on button "Save" at bounding box center [693, 347] width 24 height 12
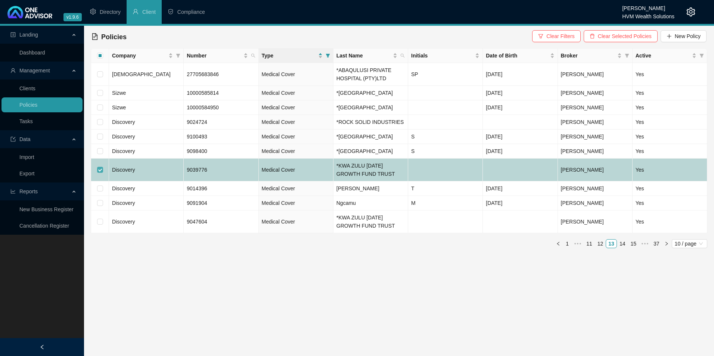
click at [100, 173] on input "checkbox" at bounding box center [100, 170] width 6 height 6
checkbox input "false"
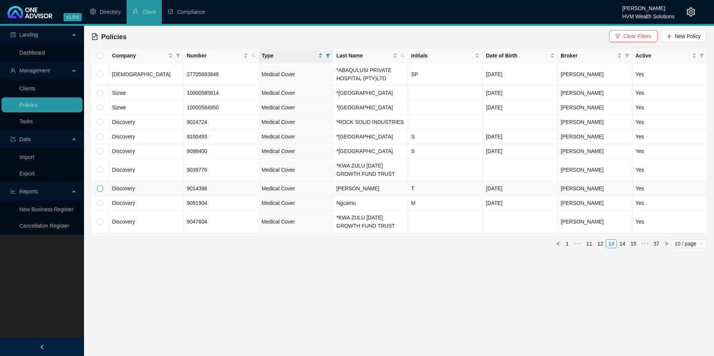
click at [100, 192] on input "checkbox" at bounding box center [100, 189] width 6 height 6
checkbox input "true"
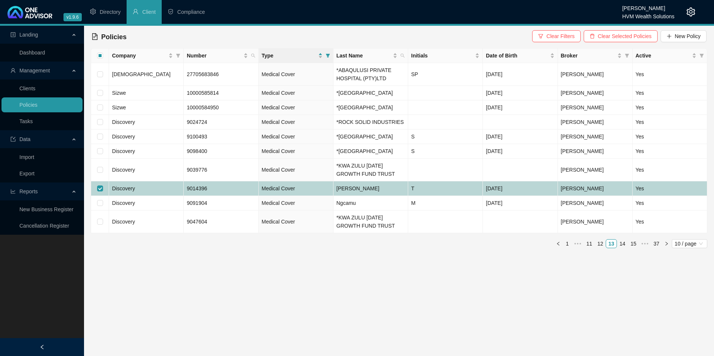
click at [160, 196] on td "Discovery" at bounding box center [146, 189] width 75 height 15
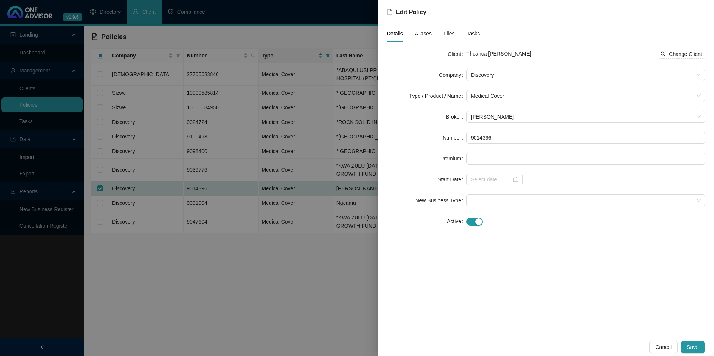
drag, startPoint x: 531, startPoint y: 53, endPoint x: 503, endPoint y: 52, distance: 28.0
click at [503, 52] on div "Theanca [PERSON_NAME] Change Client" at bounding box center [586, 54] width 239 height 9
copy span "[PERSON_NAME]"
click at [480, 225] on div "button" at bounding box center [479, 222] width 7 height 7
click at [491, 246] on input at bounding box center [491, 242] width 41 height 8
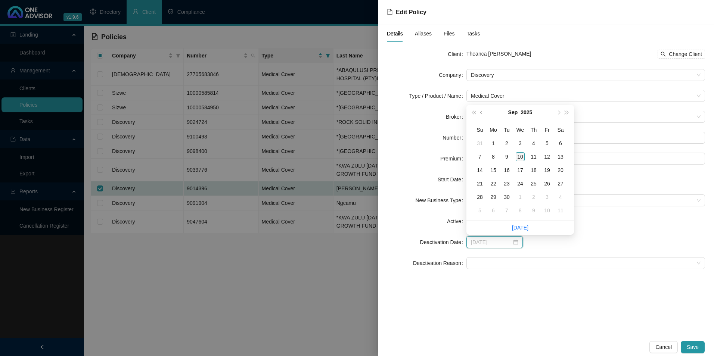
type input "[DATE]"
click at [519, 155] on div "10" at bounding box center [520, 156] width 9 height 9
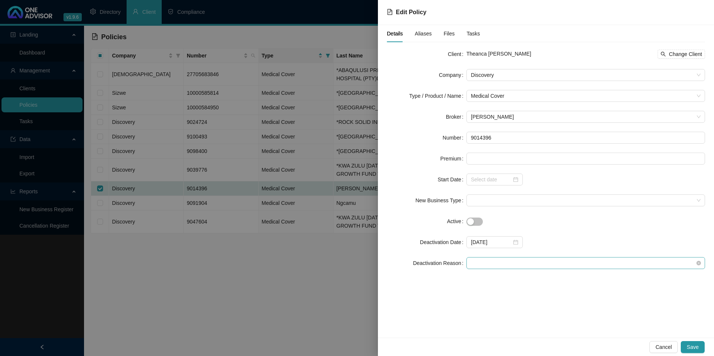
click at [501, 267] on span at bounding box center [586, 263] width 230 height 11
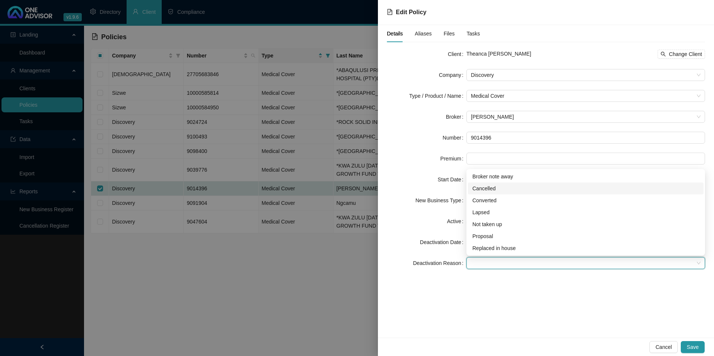
click at [509, 190] on div "Cancelled" at bounding box center [586, 189] width 227 height 8
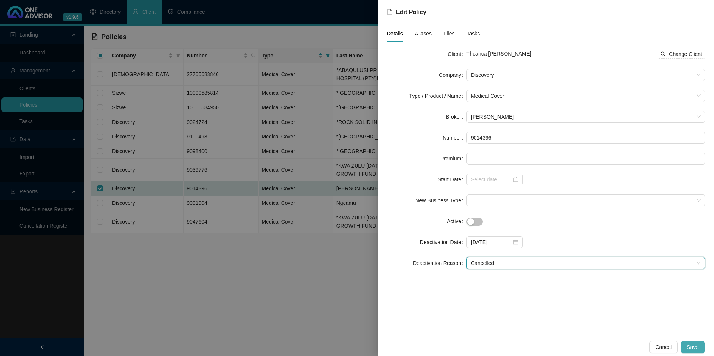
click at [693, 347] on span "Save" at bounding box center [693, 347] width 12 height 8
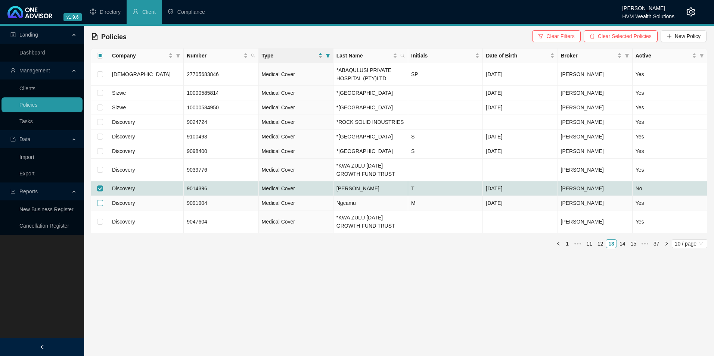
click at [98, 206] on input "checkbox" at bounding box center [100, 203] width 6 height 6
checkbox input "true"
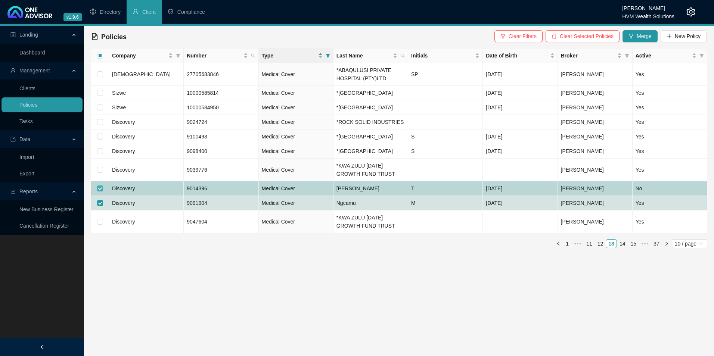
click at [98, 192] on input "checkbox" at bounding box center [100, 189] width 6 height 6
checkbox input "false"
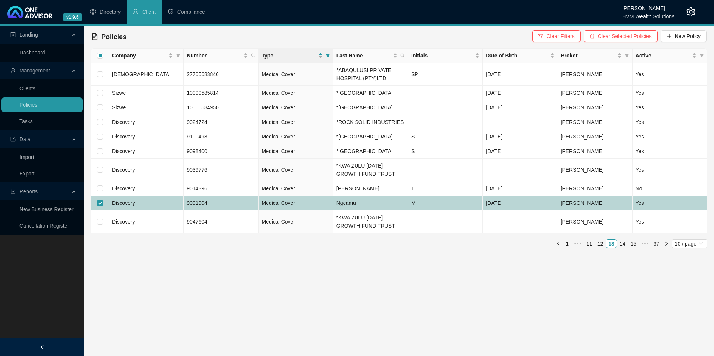
click at [220, 211] on td "9091904" at bounding box center [221, 203] width 75 height 15
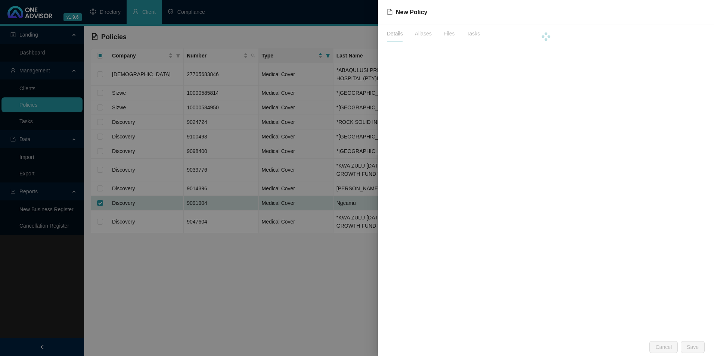
click at [220, 216] on div at bounding box center [357, 178] width 714 height 356
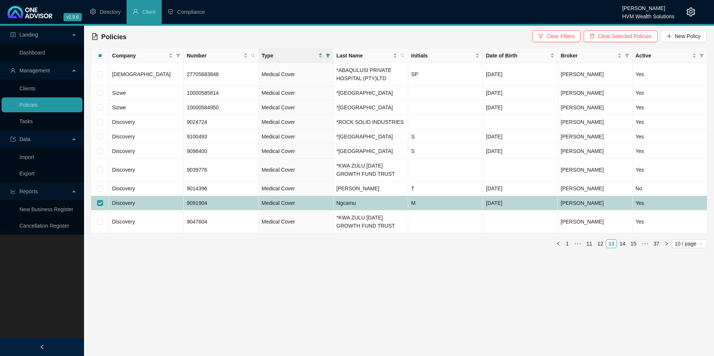
click at [231, 211] on td "9091904" at bounding box center [221, 203] width 75 height 15
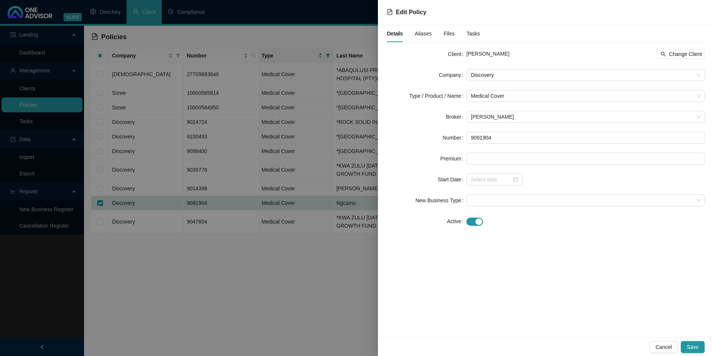
drag, startPoint x: 527, startPoint y: 54, endPoint x: 488, endPoint y: 54, distance: 39.2
click at [488, 54] on div "[PERSON_NAME] Change Client" at bounding box center [586, 54] width 239 height 9
copy span "Ngcamu"
click at [687, 53] on span "Change Client" at bounding box center [685, 54] width 33 height 8
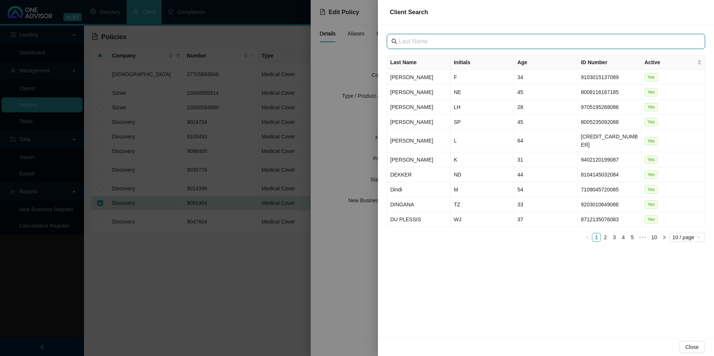
click at [452, 41] on input "text" at bounding box center [547, 41] width 296 height 9
click at [439, 41] on input "text" at bounding box center [547, 41] width 296 height 9
paste input "[GEOGRAPHIC_DATA]"
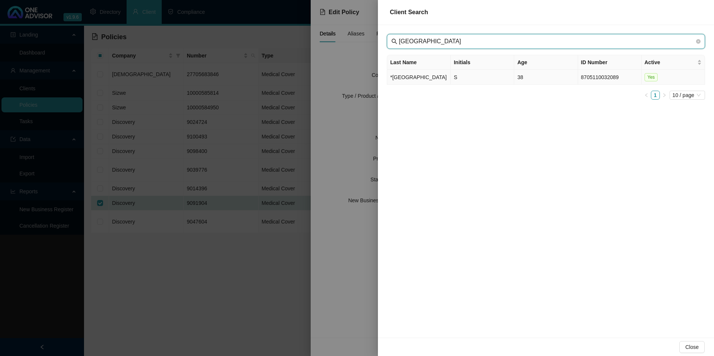
type input "[GEOGRAPHIC_DATA]"
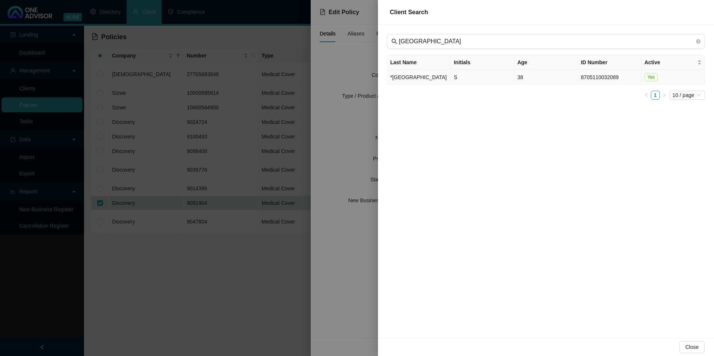
click at [418, 76] on td "*[GEOGRAPHIC_DATA]" at bounding box center [419, 77] width 64 height 15
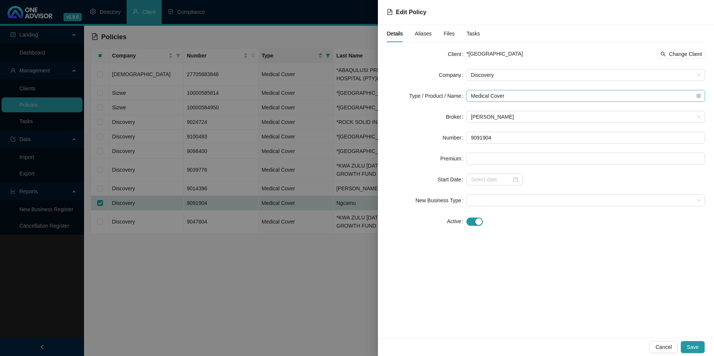
click at [529, 99] on span "Medical Cover" at bounding box center [586, 95] width 230 height 11
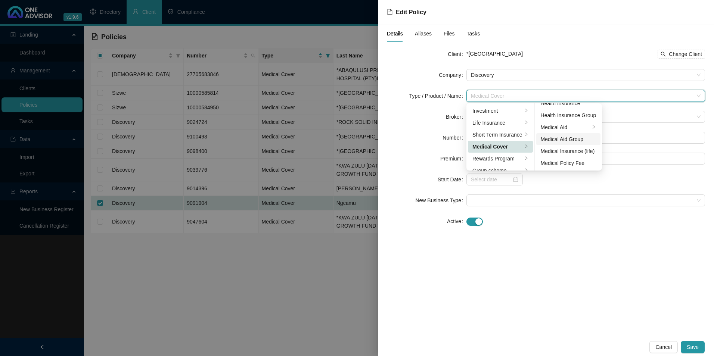
click at [569, 140] on div "Medical Aid Group" at bounding box center [569, 139] width 56 height 8
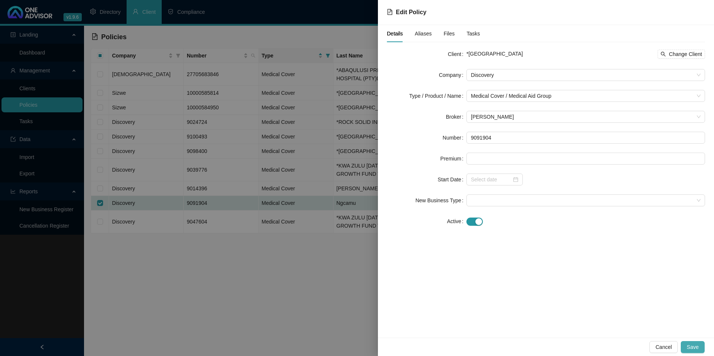
click at [697, 349] on span "Save" at bounding box center [693, 347] width 12 height 8
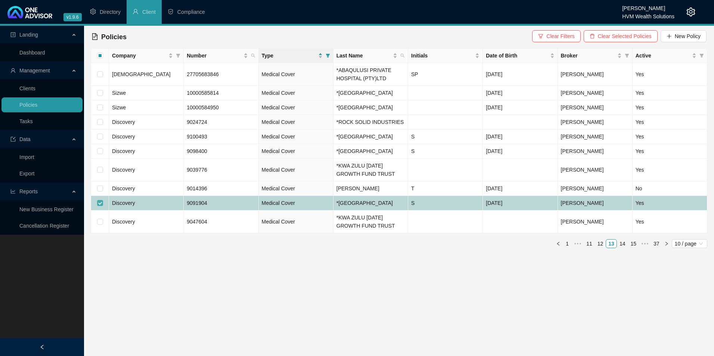
click at [102, 206] on input "checkbox" at bounding box center [100, 203] width 6 height 6
checkbox input "false"
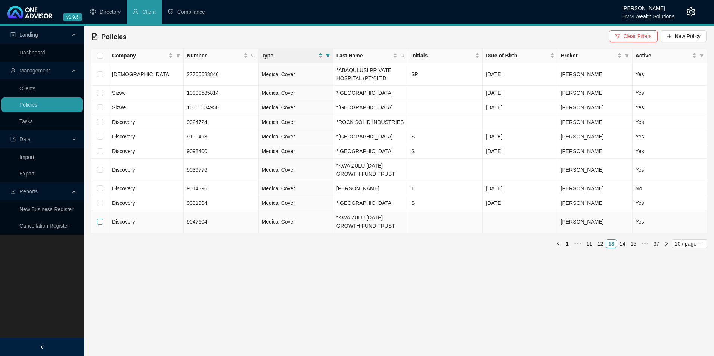
click at [101, 225] on input "checkbox" at bounding box center [100, 222] width 6 height 6
checkbox input "true"
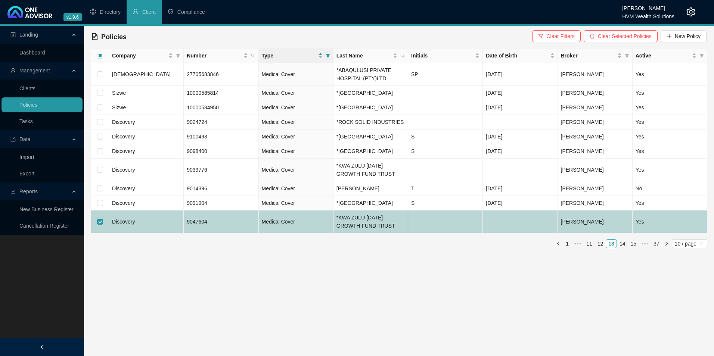
click at [146, 234] on td "Discovery" at bounding box center [146, 222] width 75 height 23
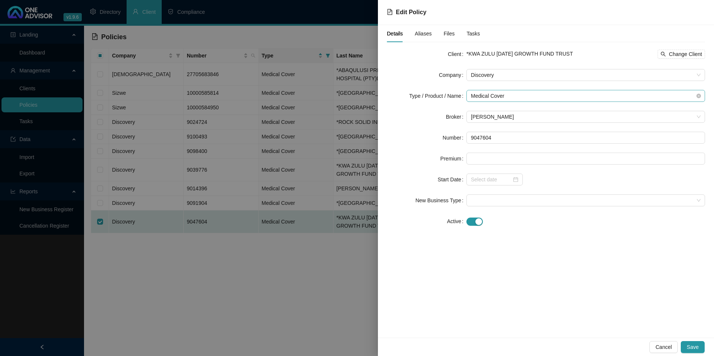
click at [518, 96] on span "Medical Cover" at bounding box center [586, 95] width 230 height 11
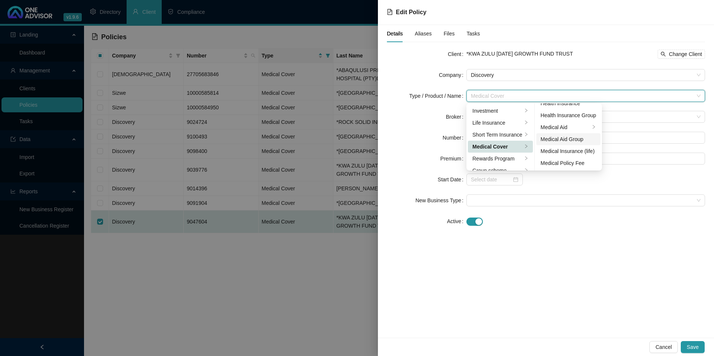
click at [569, 141] on div "Medical Aid Group" at bounding box center [569, 139] width 56 height 8
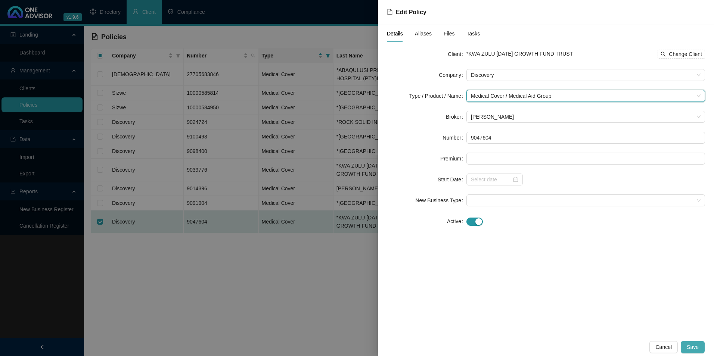
click at [697, 350] on span "Save" at bounding box center [693, 347] width 12 height 8
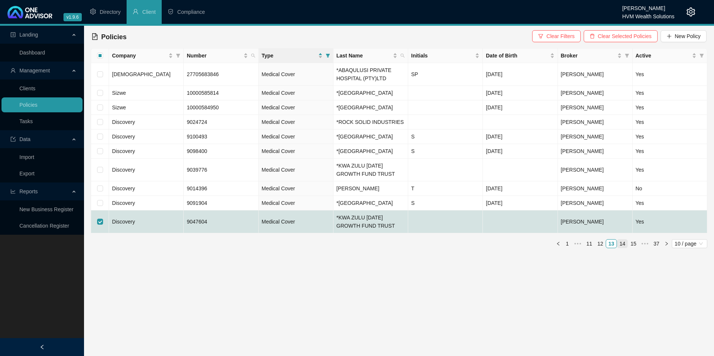
click at [625, 248] on link "14" at bounding box center [623, 244] width 10 height 8
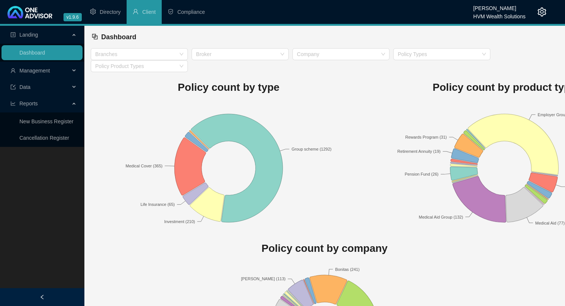
click at [542, 11] on icon "setting" at bounding box center [542, 11] width 9 height 9
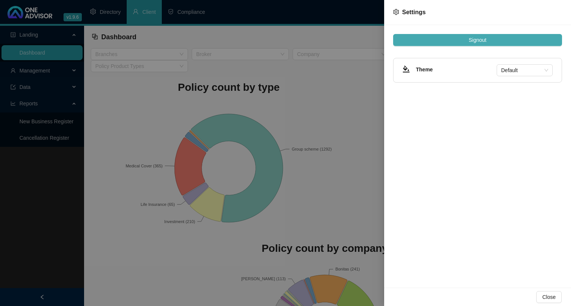
click at [454, 40] on button "Signout" at bounding box center [477, 40] width 169 height 12
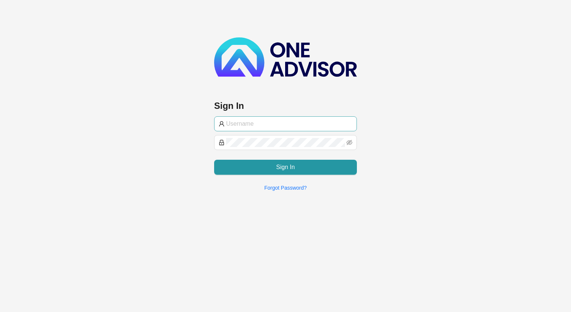
click at [250, 122] on input "text" at bounding box center [289, 123] width 126 height 9
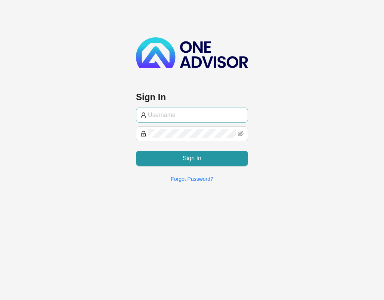
click at [196, 118] on input "text" at bounding box center [196, 115] width 96 height 9
type input "C"
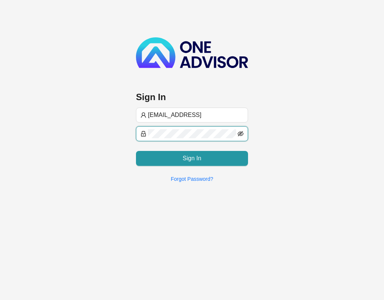
click at [240, 133] on icon "eye-invisible" at bounding box center [241, 134] width 6 height 6
click at [237, 133] on span at bounding box center [192, 133] width 112 height 15
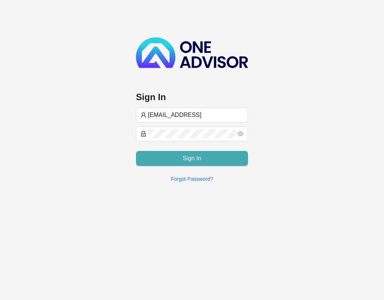
click at [226, 155] on button "Sign In" at bounding box center [192, 158] width 112 height 15
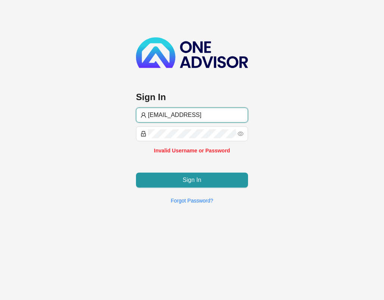
click at [190, 114] on input "chanel@hvm.coza" at bounding box center [196, 115] width 96 height 9
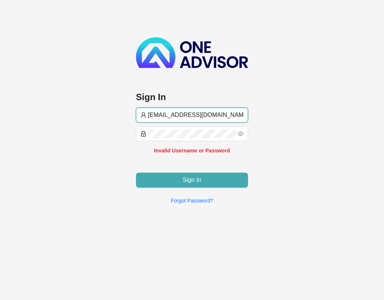
type input "chanel@hvm.co.za"
click at [211, 177] on button "Sign In" at bounding box center [192, 180] width 112 height 15
